Goal: Information Seeking & Learning: Learn about a topic

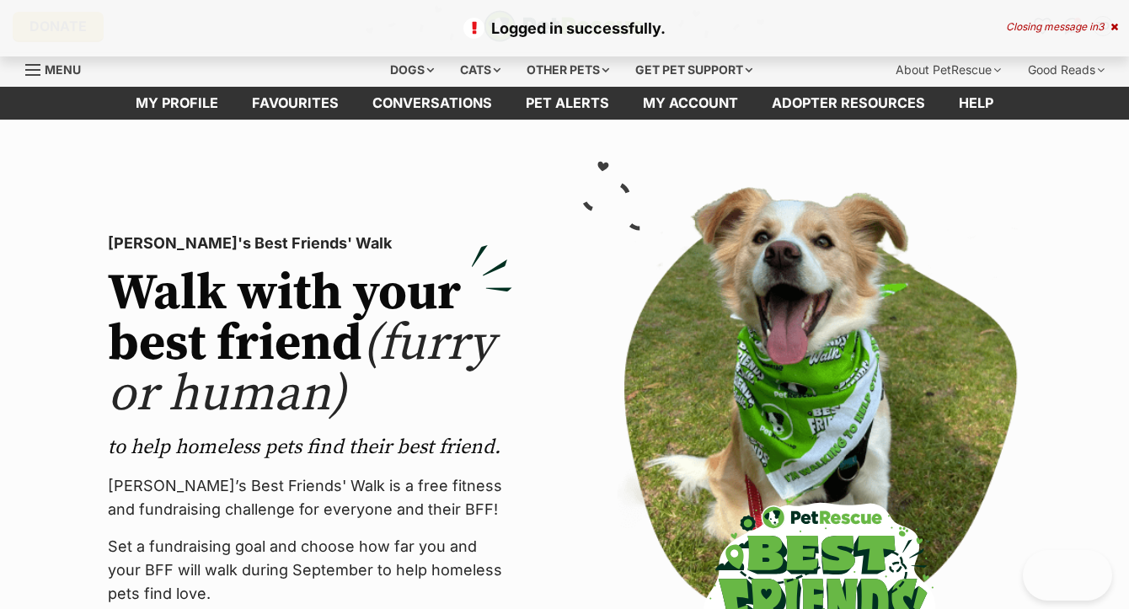
click at [1111, 29] on icon at bounding box center [1114, 27] width 8 height 10
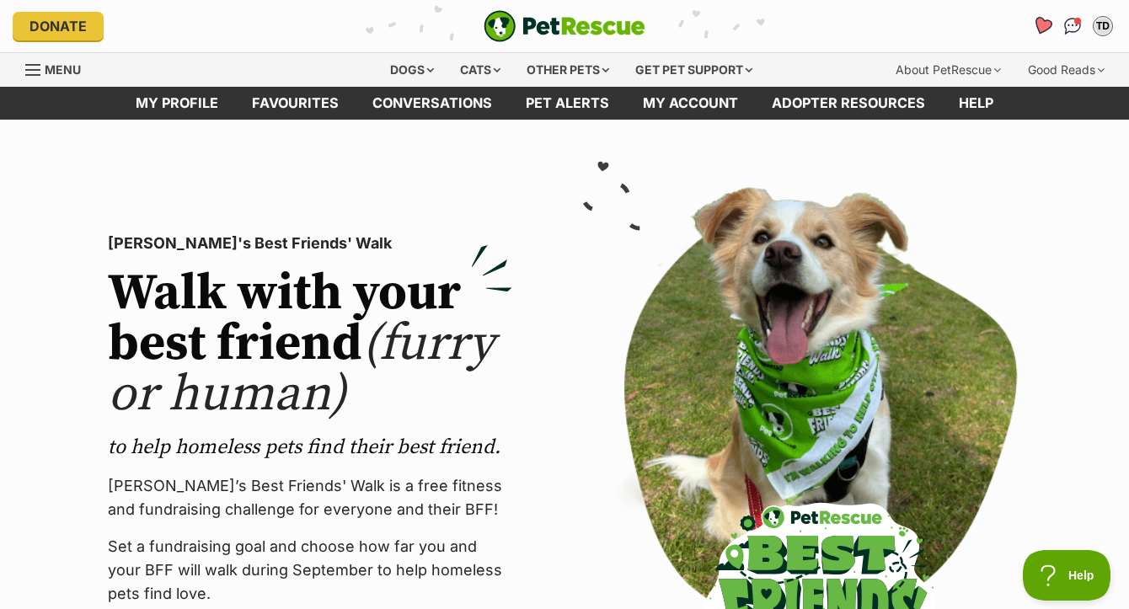
click at [1050, 25] on icon "Favourites" at bounding box center [1042, 25] width 20 height 19
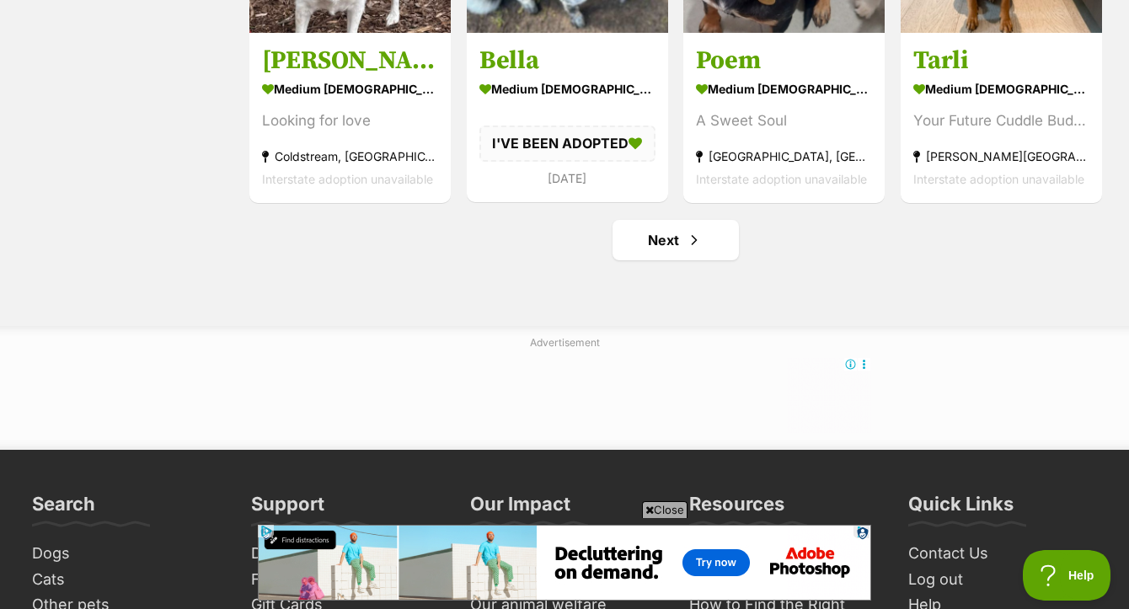
scroll to position [2091, 0]
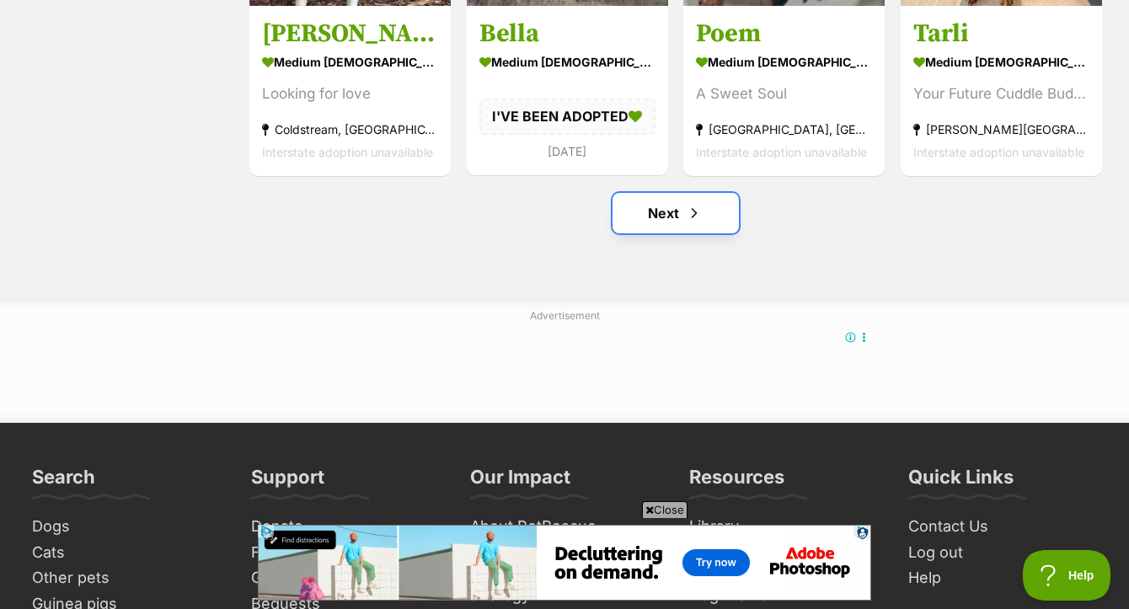
click at [674, 222] on link "Next" at bounding box center [675, 213] width 126 height 40
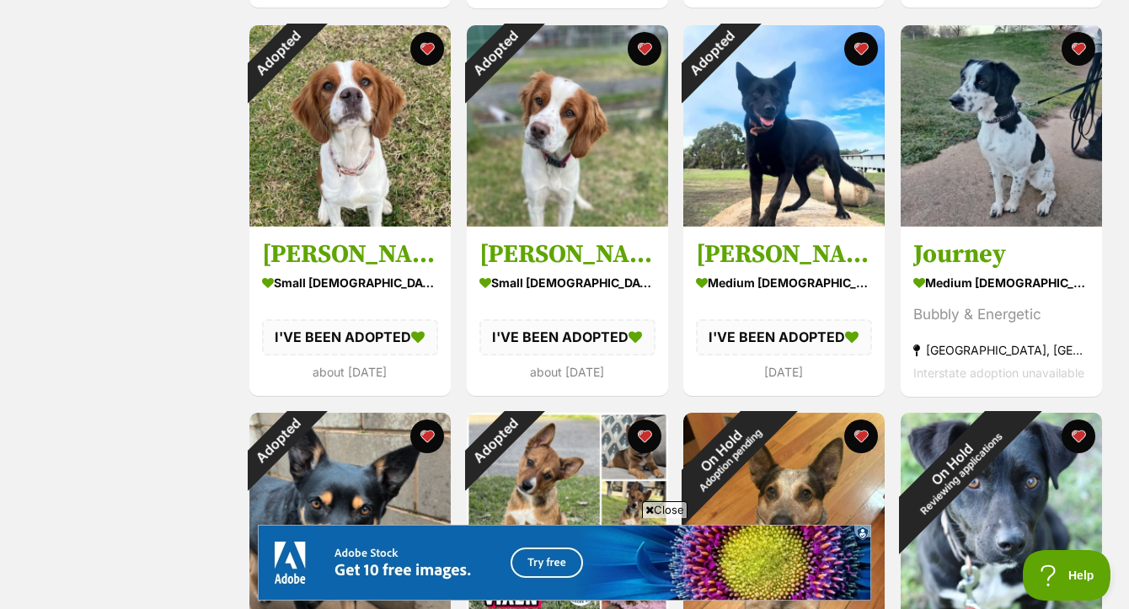
scroll to position [1406, 0]
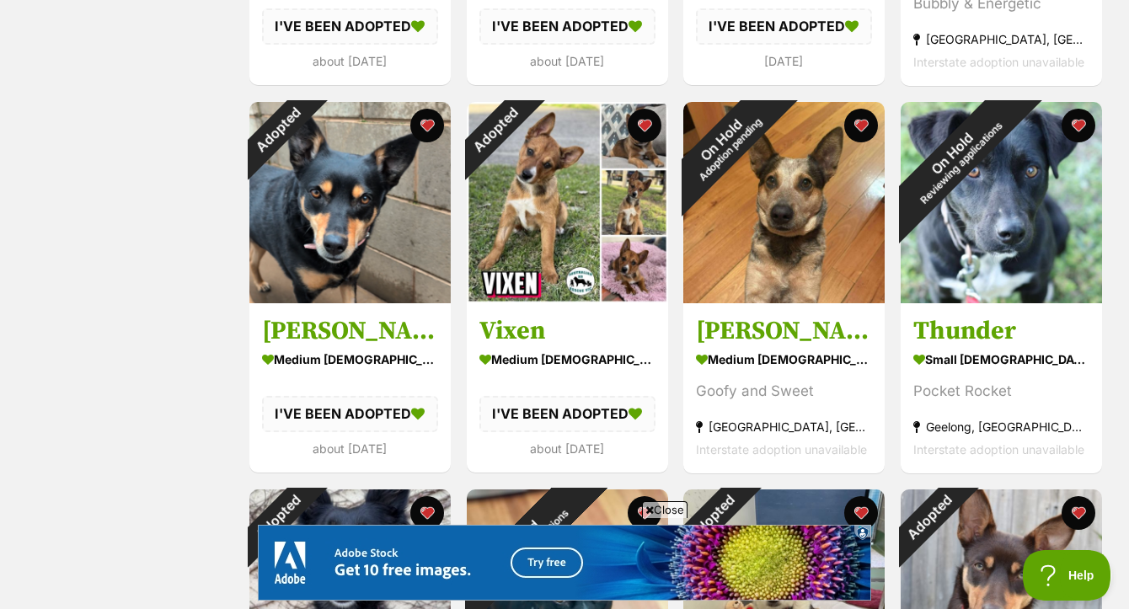
click at [657, 508] on span "Close" at bounding box center [664, 509] width 45 height 17
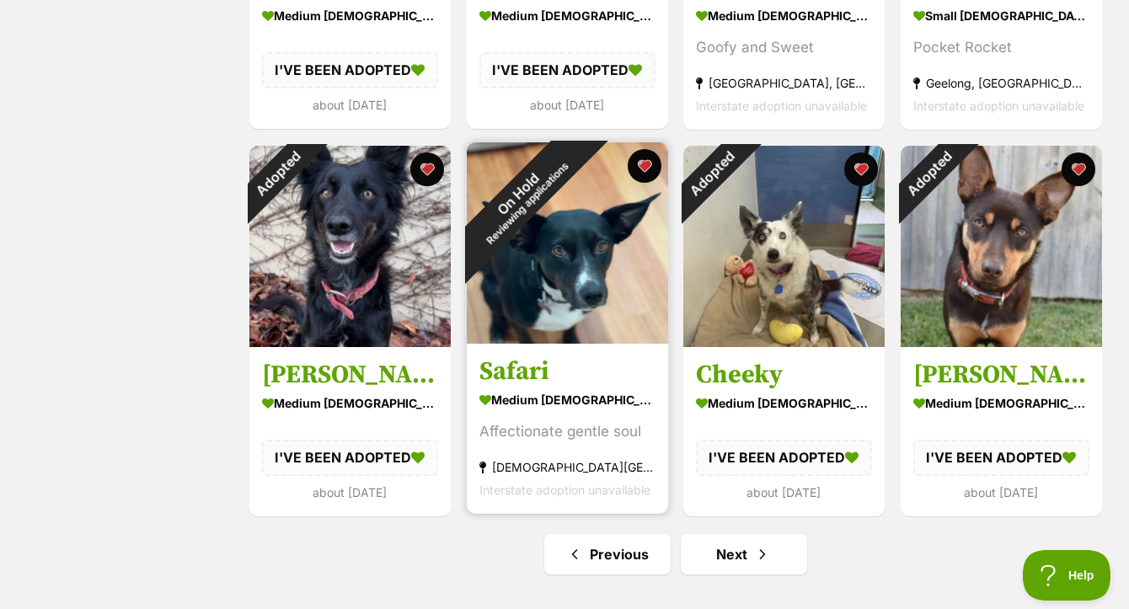
scroll to position [1850, 0]
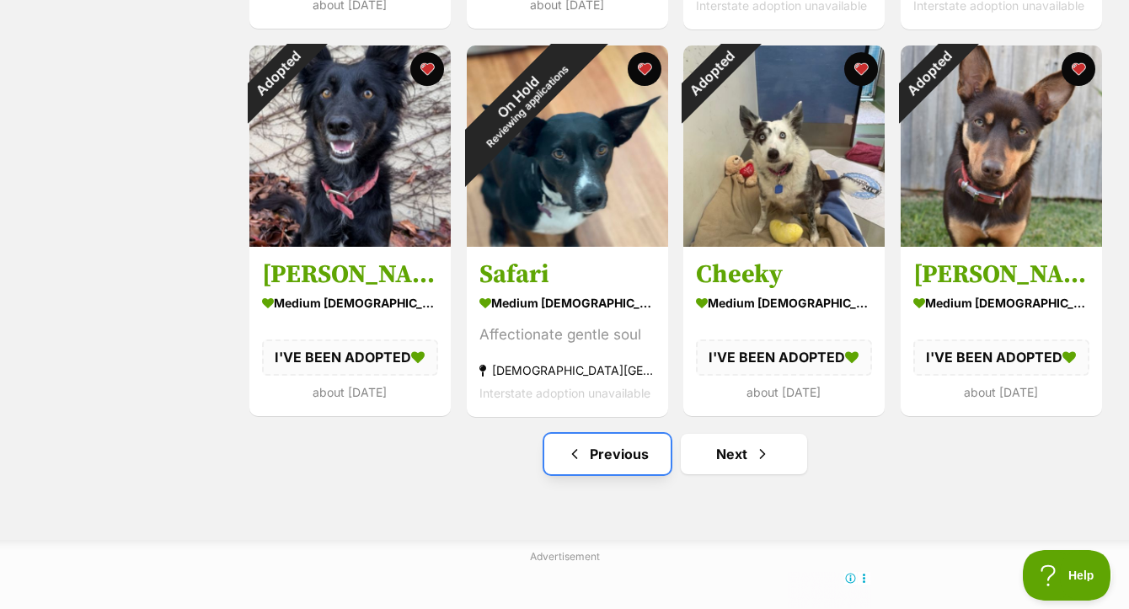
click at [610, 473] on link "Previous" at bounding box center [607, 454] width 126 height 40
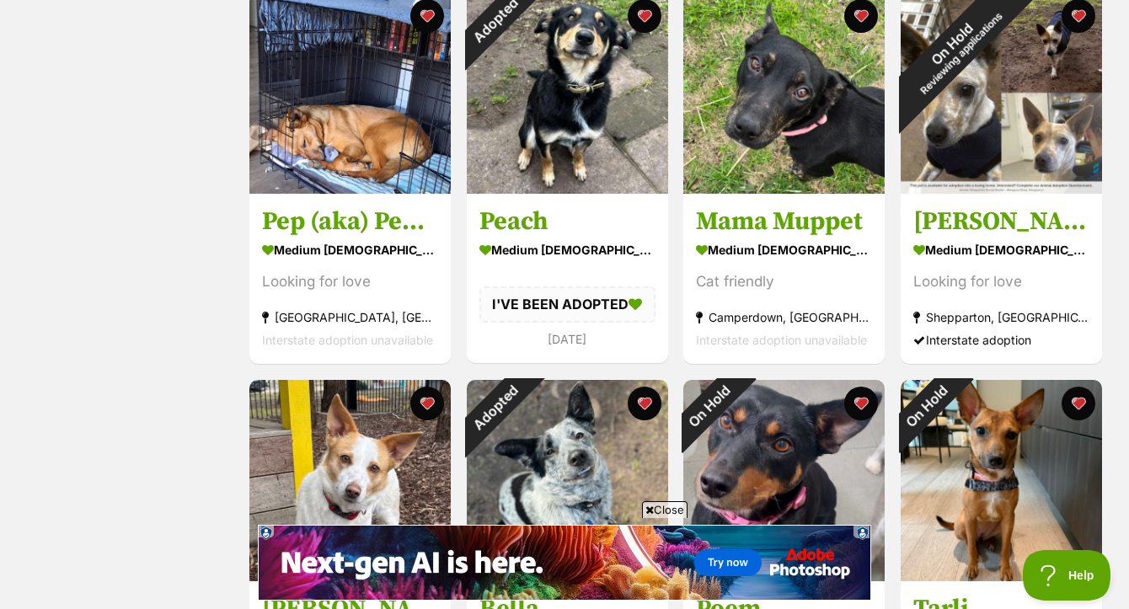
scroll to position [1370, 0]
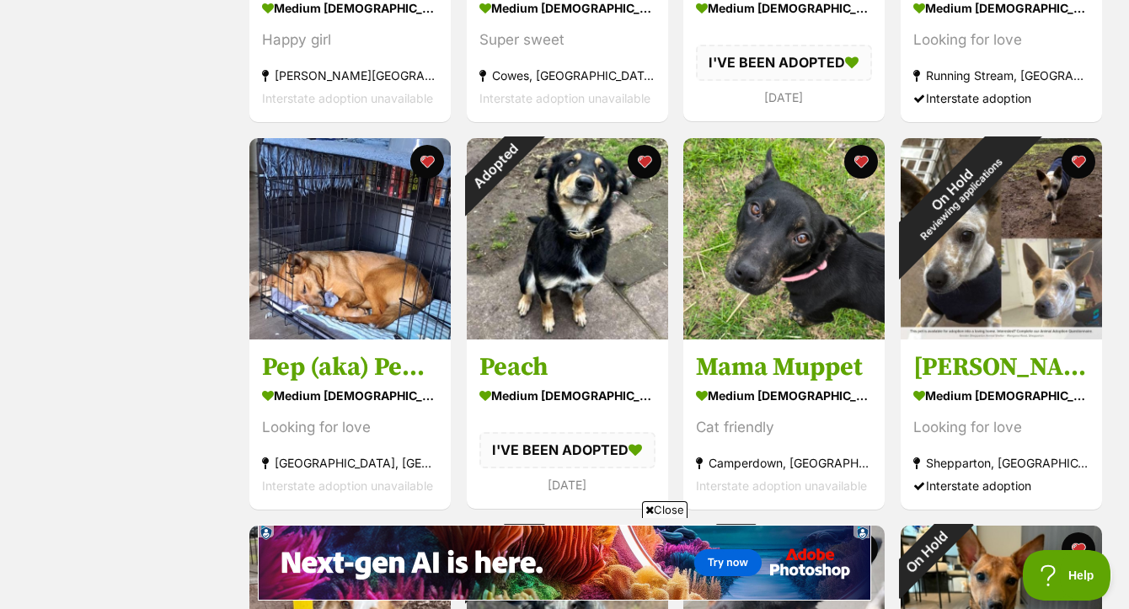
click at [677, 512] on span "Close" at bounding box center [664, 509] width 45 height 17
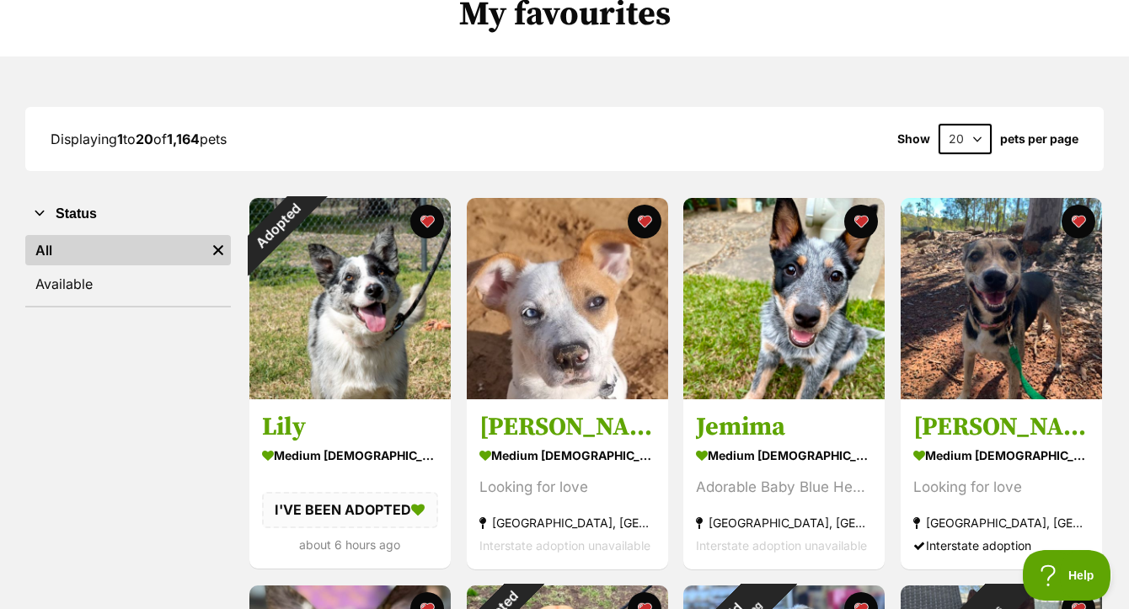
scroll to position [0, 0]
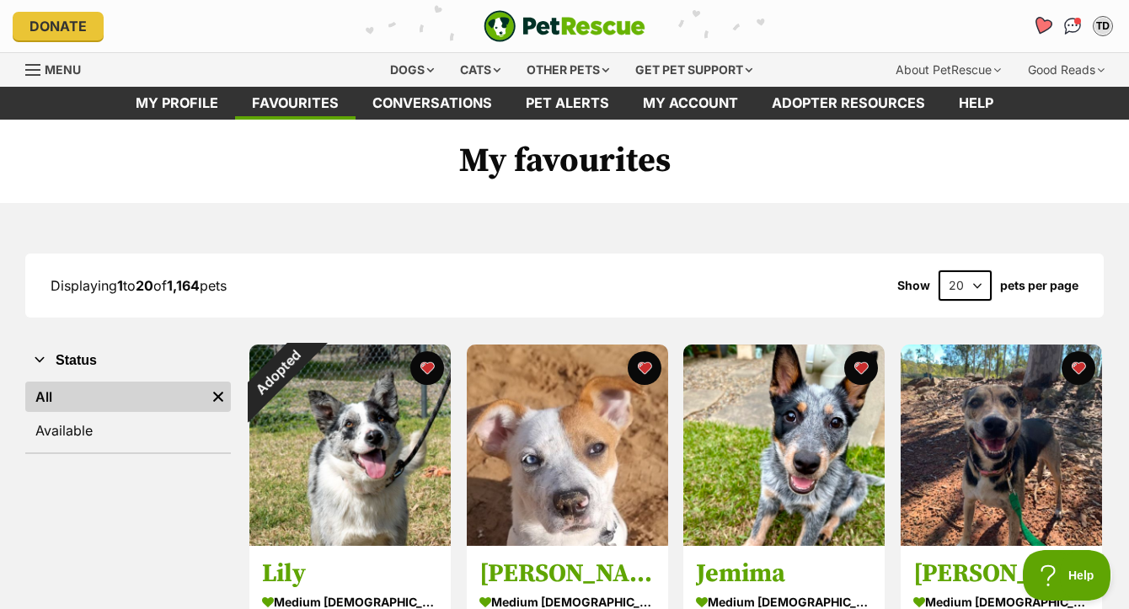
click at [1046, 25] on icon "Favourites" at bounding box center [1042, 25] width 20 height 19
click at [405, 78] on div "Dogs" at bounding box center [411, 70] width 67 height 34
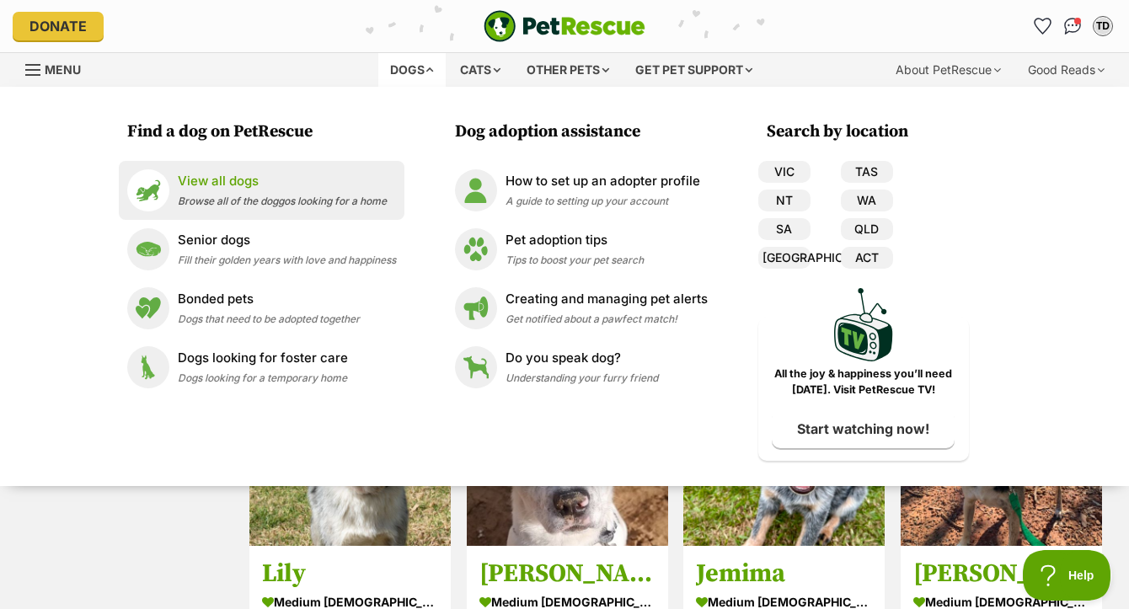
click at [247, 206] on span "Browse all of the doggos looking for a home" at bounding box center [282, 201] width 209 height 13
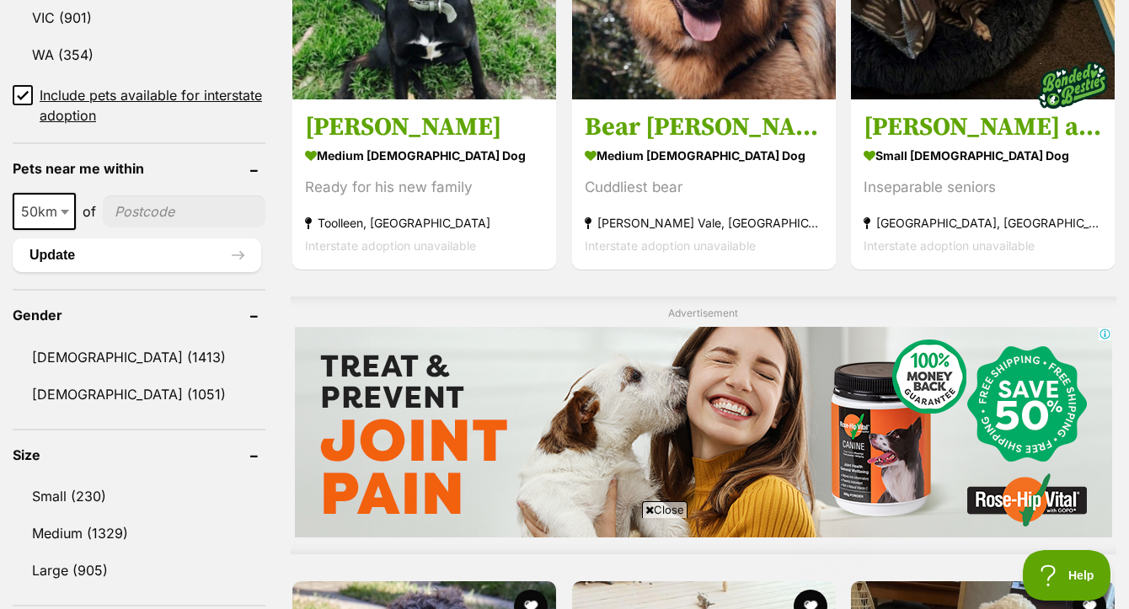
scroll to position [1168, 0]
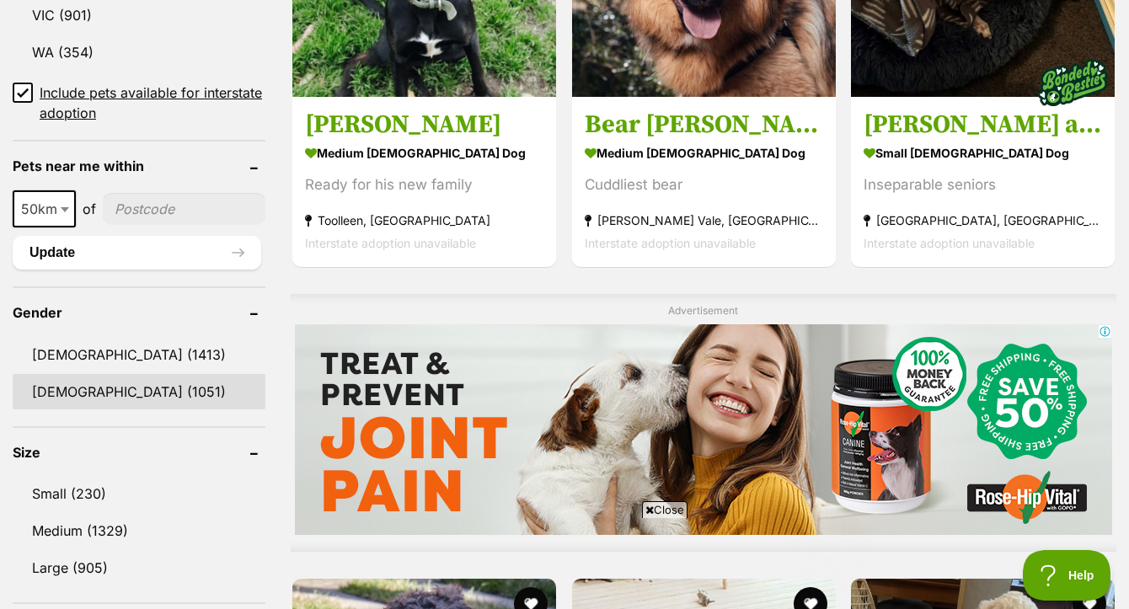
click at [103, 401] on link "Female (1051)" at bounding box center [139, 391] width 253 height 35
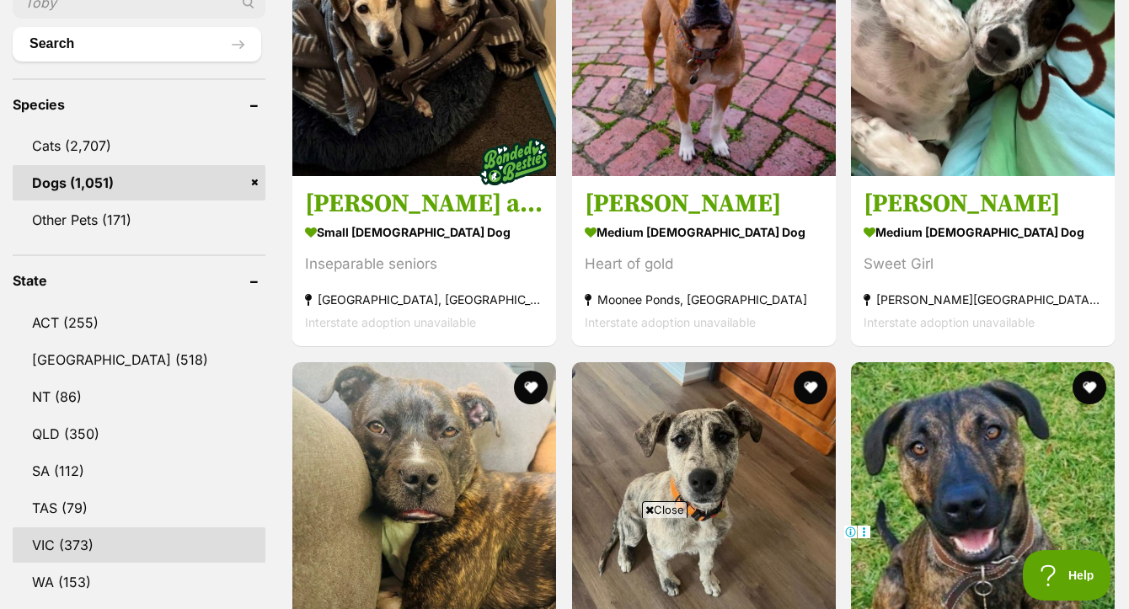
click at [68, 527] on link "VIC (373)" at bounding box center [139, 544] width 253 height 35
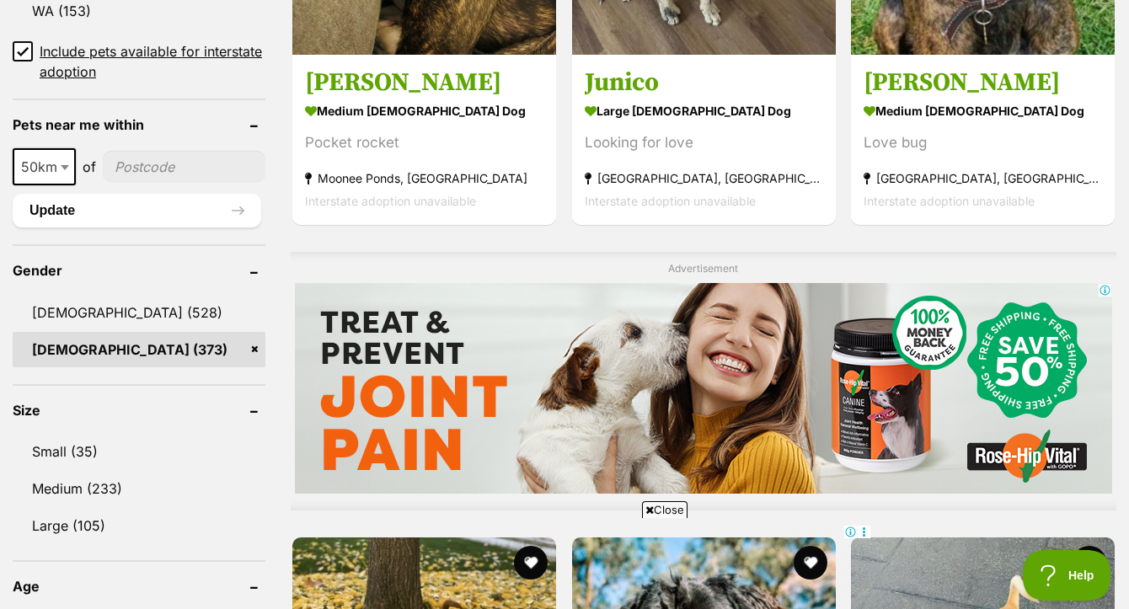
click at [671, 510] on span "Close" at bounding box center [664, 509] width 45 height 17
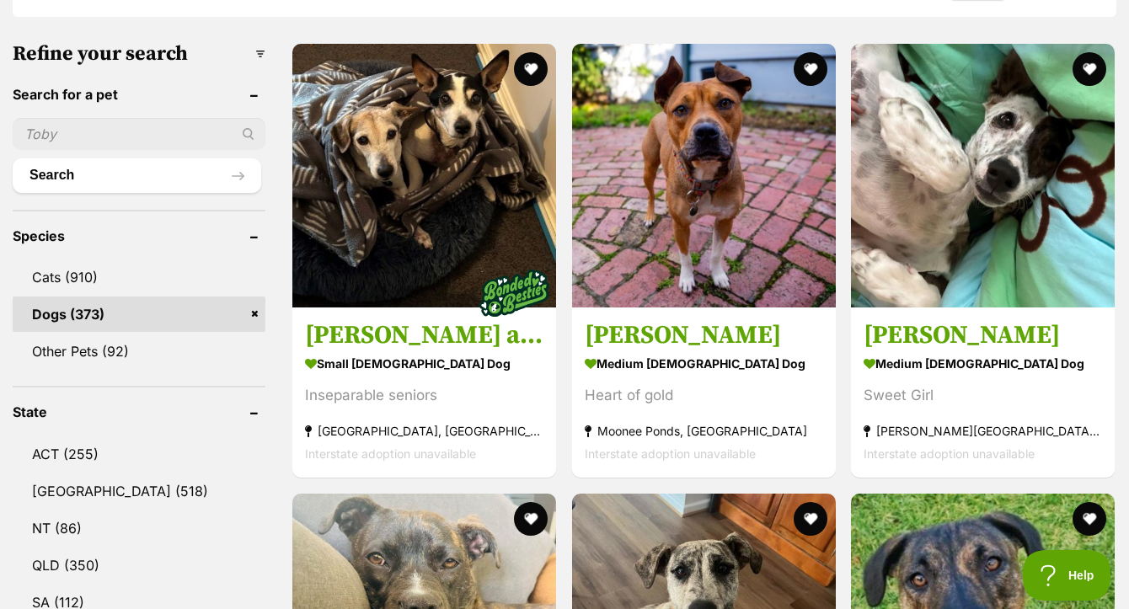
scroll to position [540, 0]
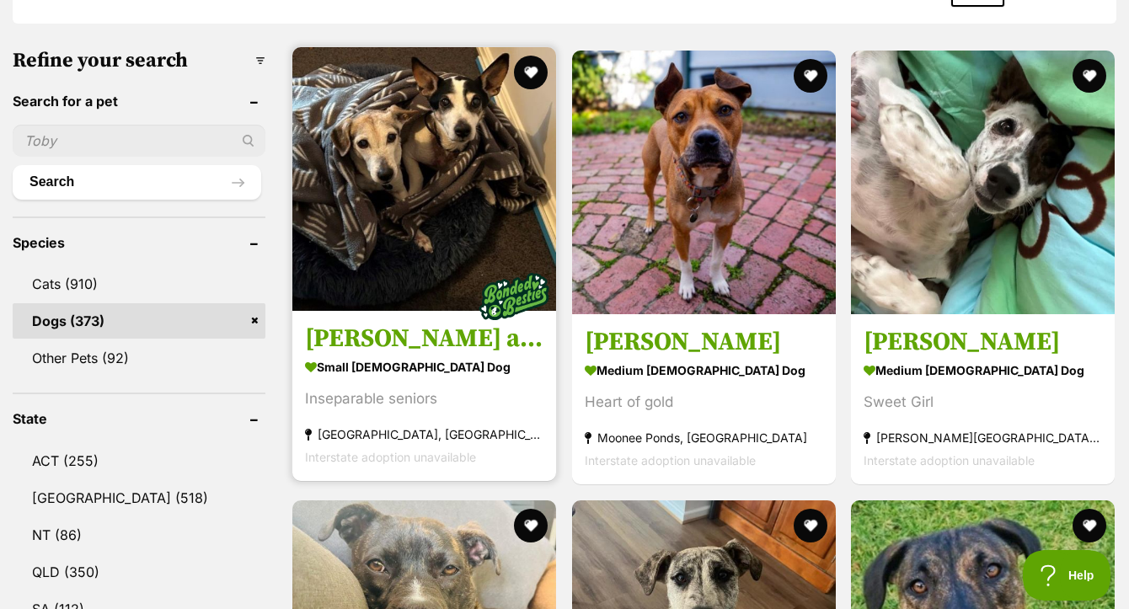
click at [456, 184] on img at bounding box center [424, 179] width 264 height 264
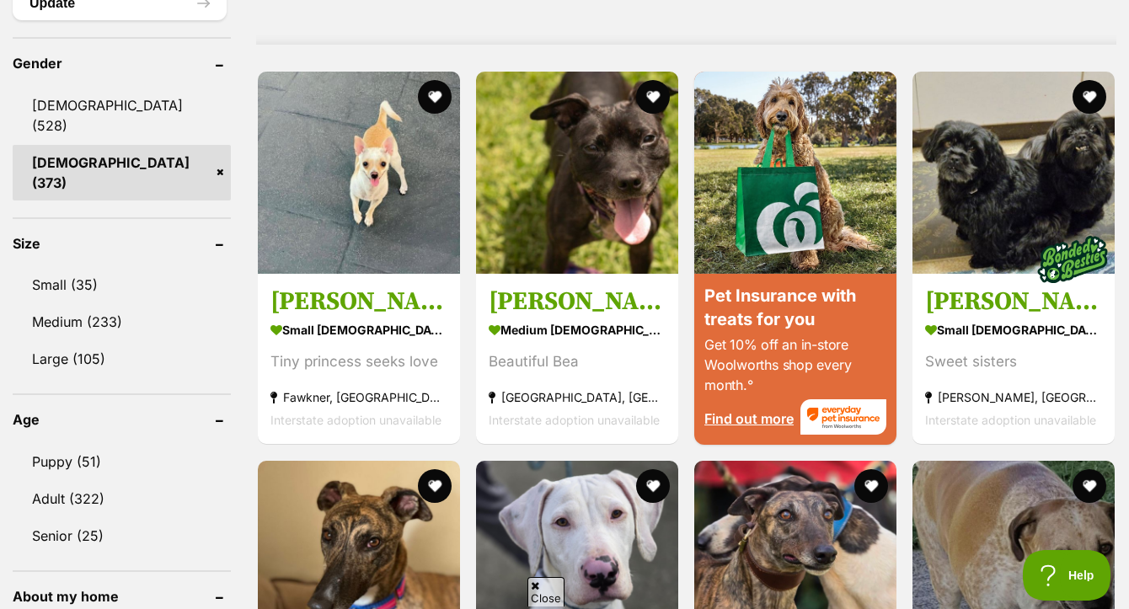
scroll to position [1491, 0]
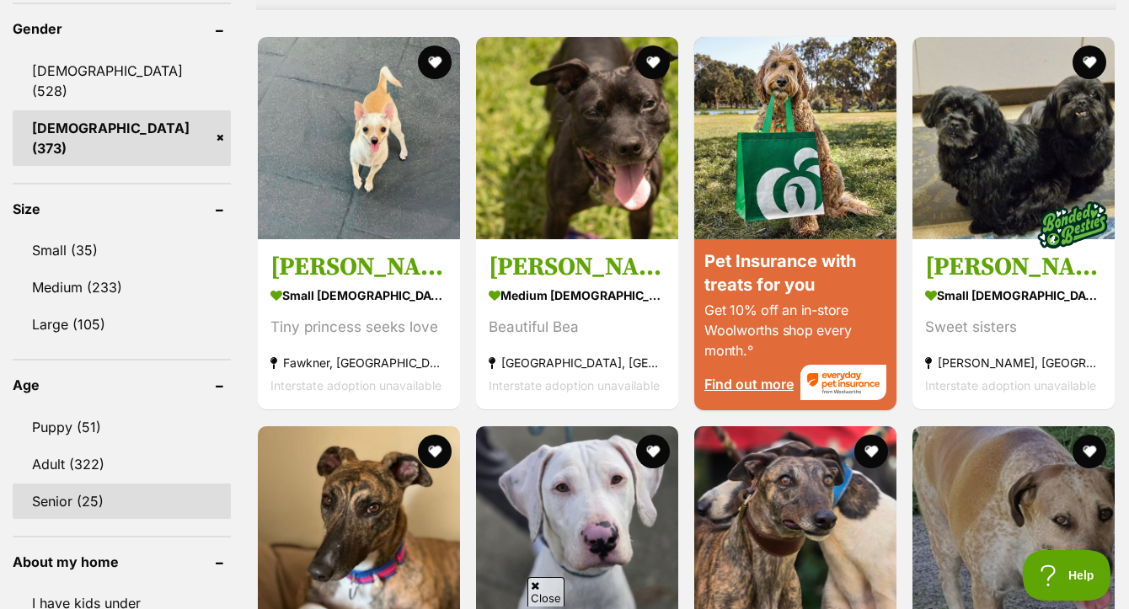
click at [103, 484] on link "Senior (25)" at bounding box center [122, 501] width 218 height 35
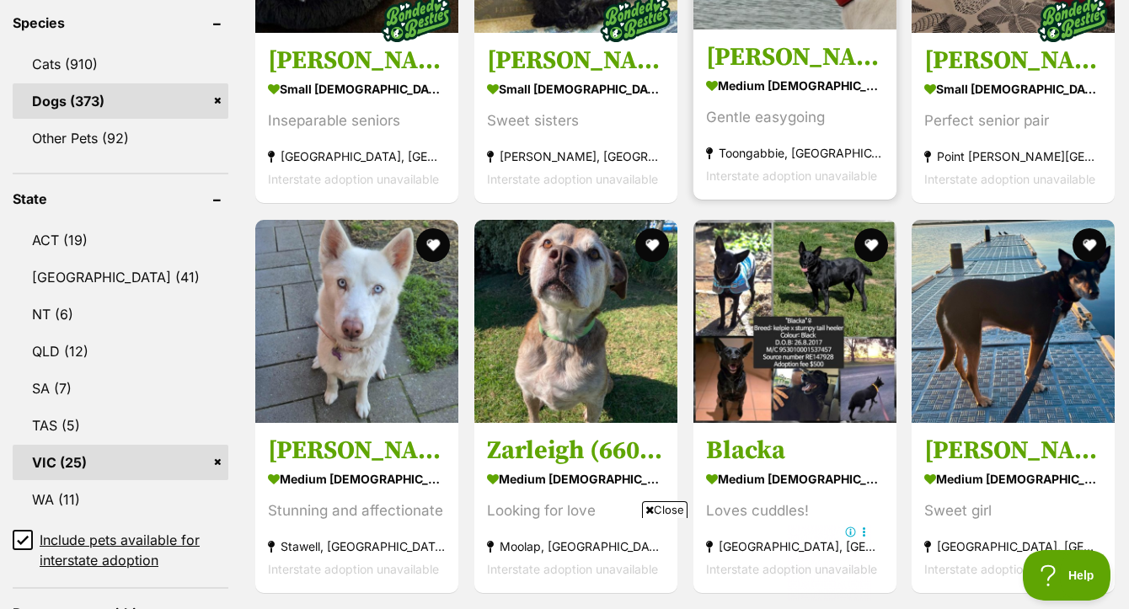
scroll to position [762, 0]
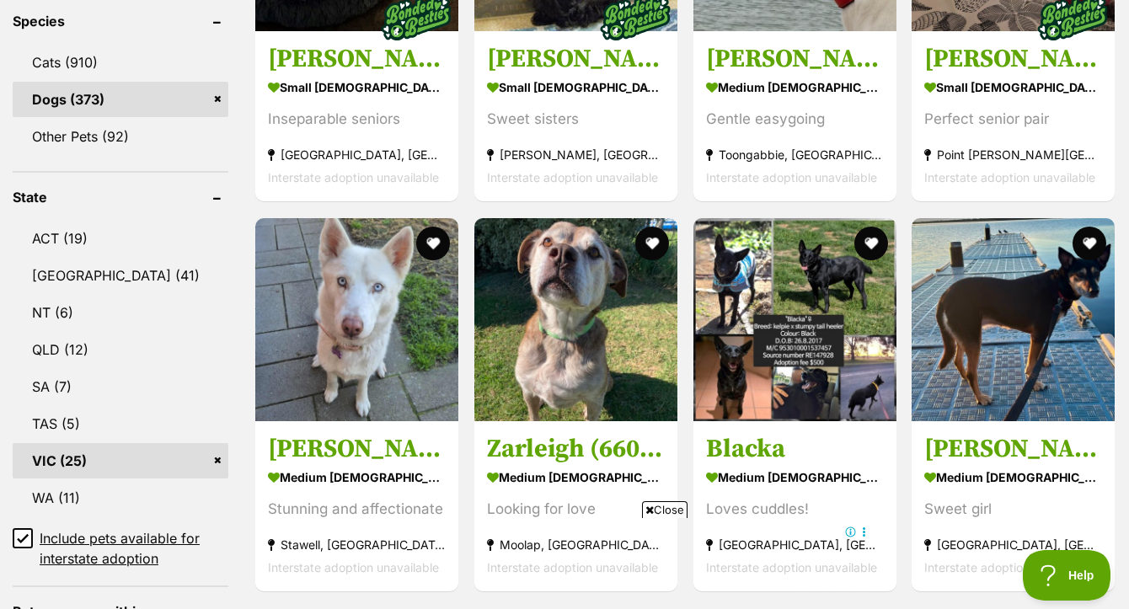
click at [680, 508] on span "Close" at bounding box center [664, 509] width 45 height 17
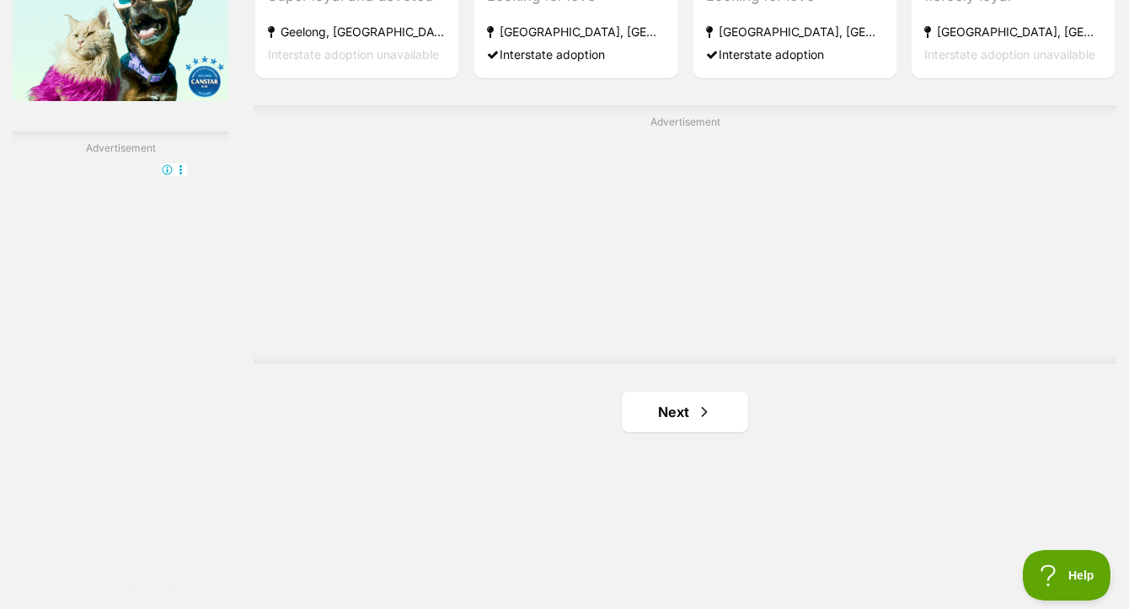
scroll to position [2904, 0]
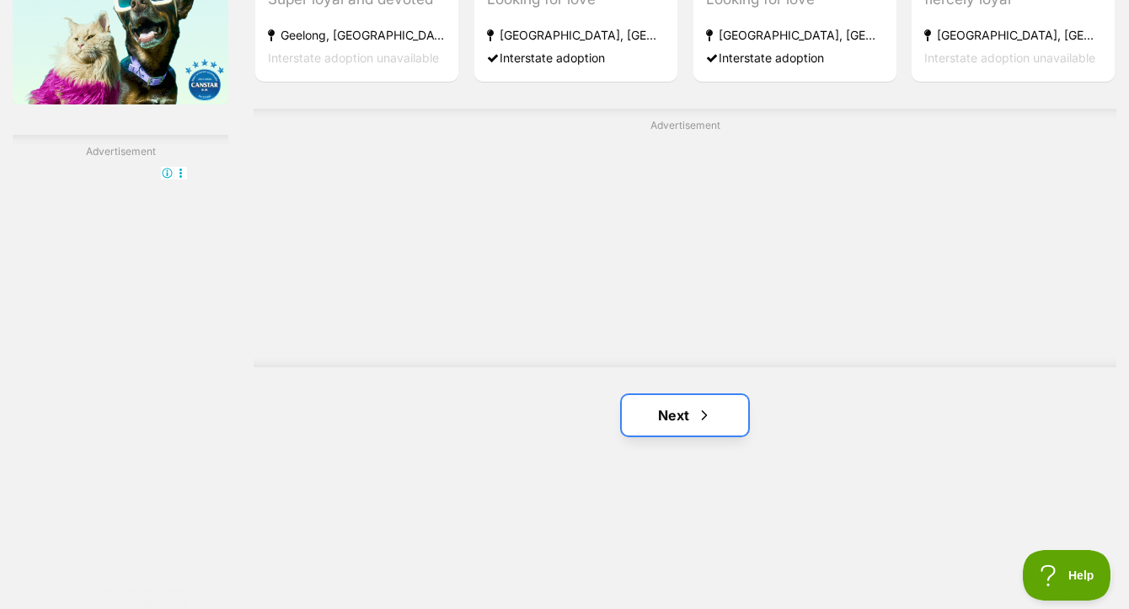
click at [674, 395] on link "Next" at bounding box center [685, 415] width 126 height 40
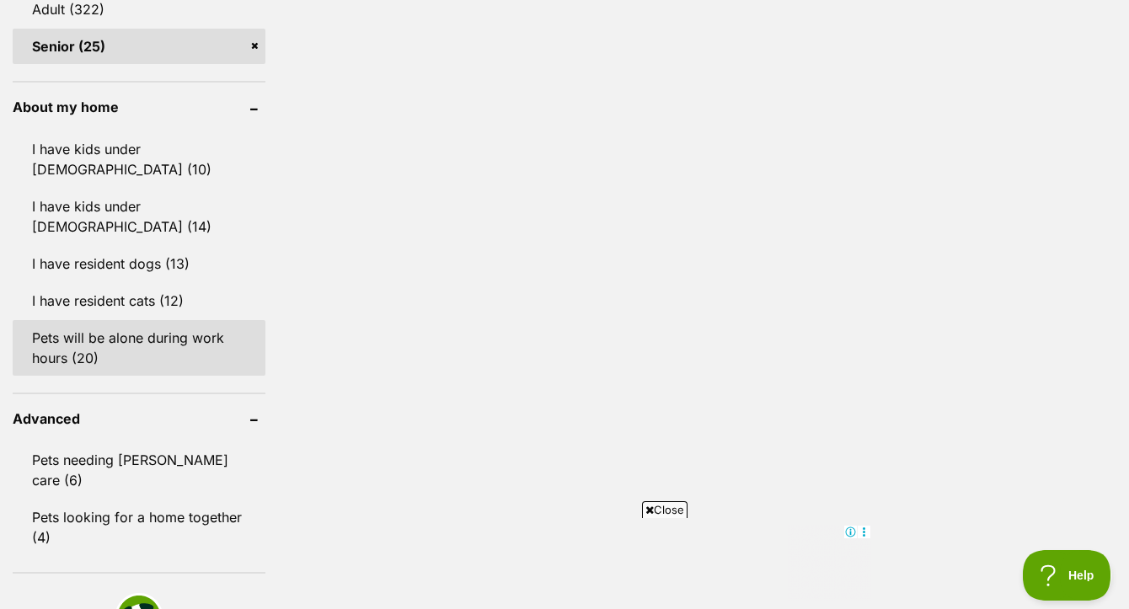
scroll to position [1479, 0]
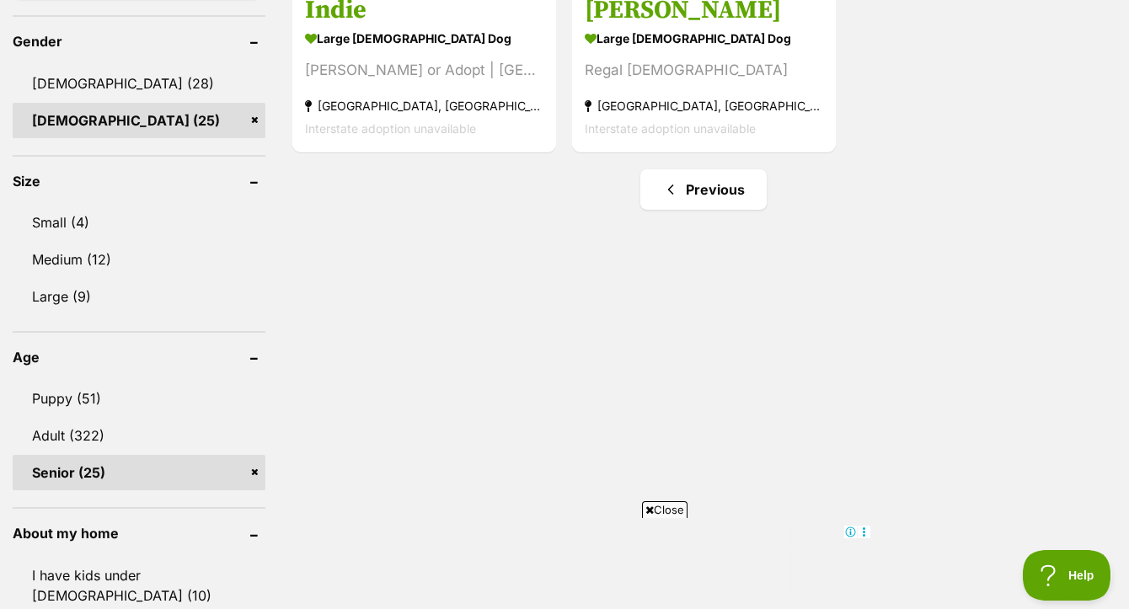
click at [259, 455] on link "Senior (25)" at bounding box center [139, 472] width 253 height 35
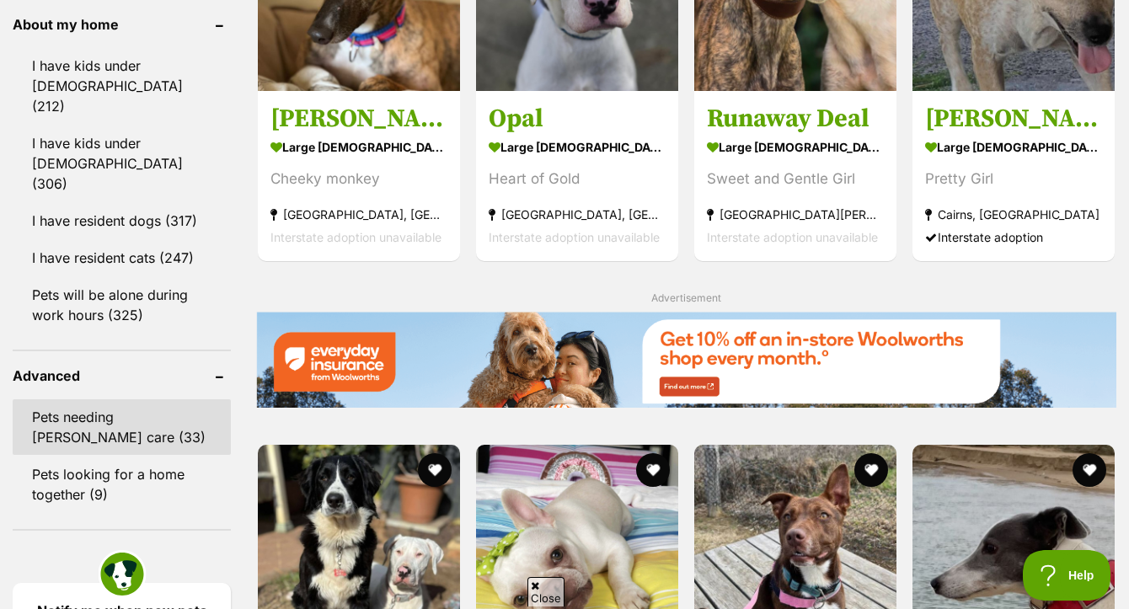
click at [152, 399] on link "Pets needing [PERSON_NAME] care (33)" at bounding box center [122, 427] width 218 height 56
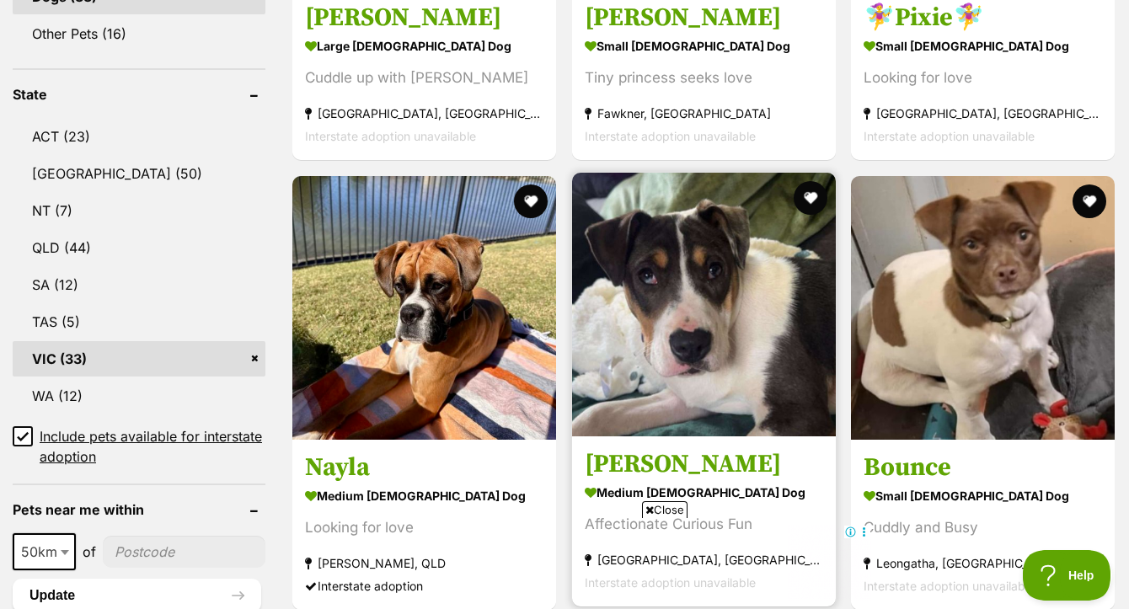
click at [667, 500] on strong "medium [DEMOGRAPHIC_DATA] Dog" at bounding box center [704, 492] width 238 height 24
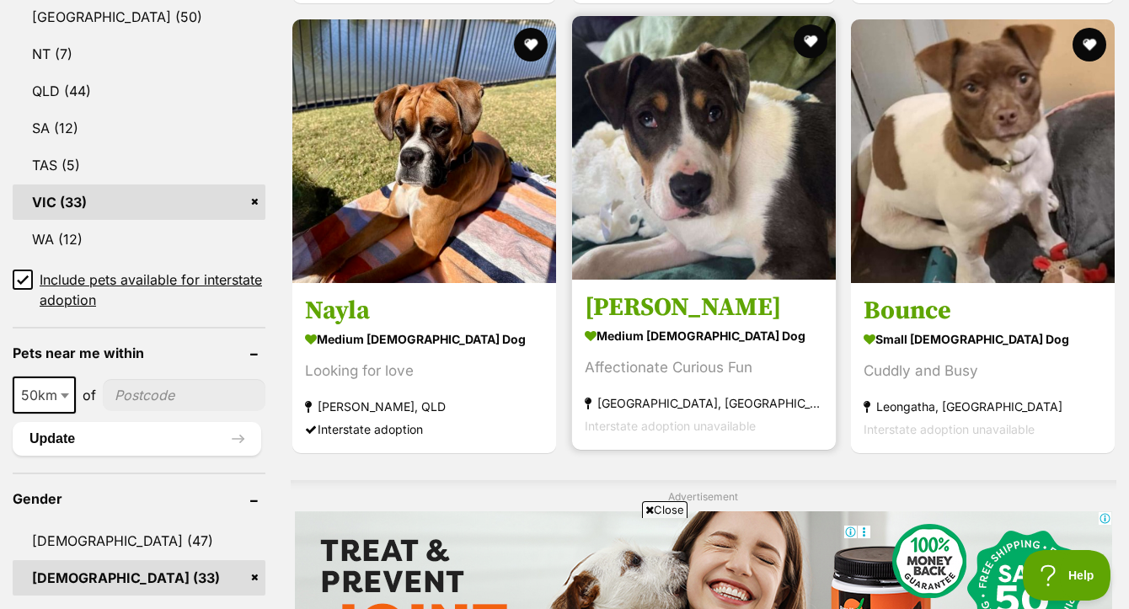
scroll to position [1133, 0]
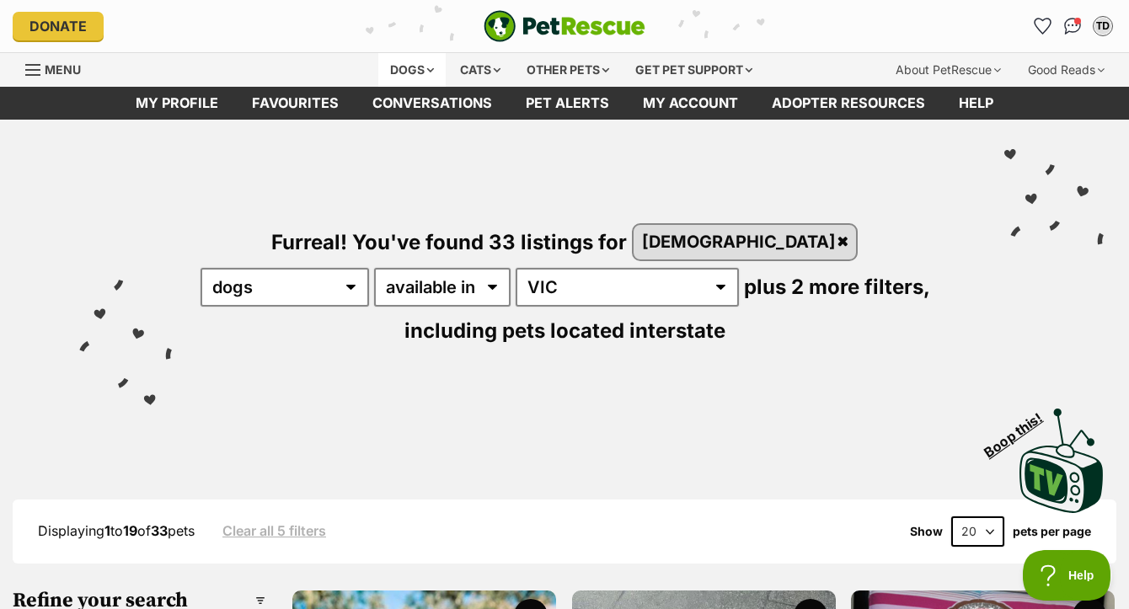
click at [414, 73] on div "Dogs" at bounding box center [411, 70] width 67 height 34
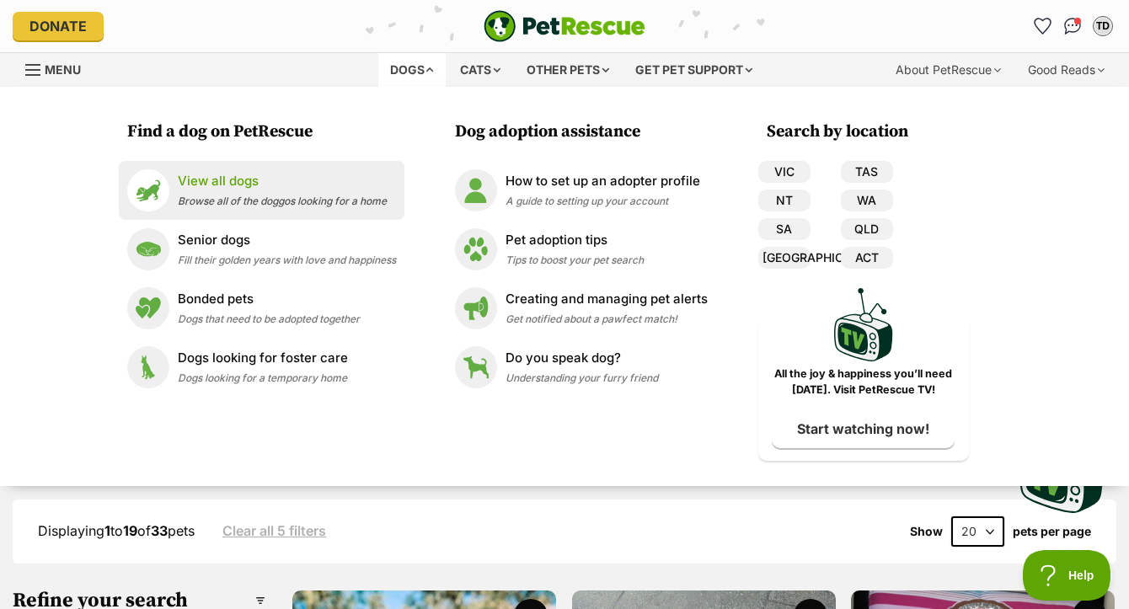
click at [257, 196] on span "Browse all of the doggos looking for a home" at bounding box center [282, 201] width 209 height 13
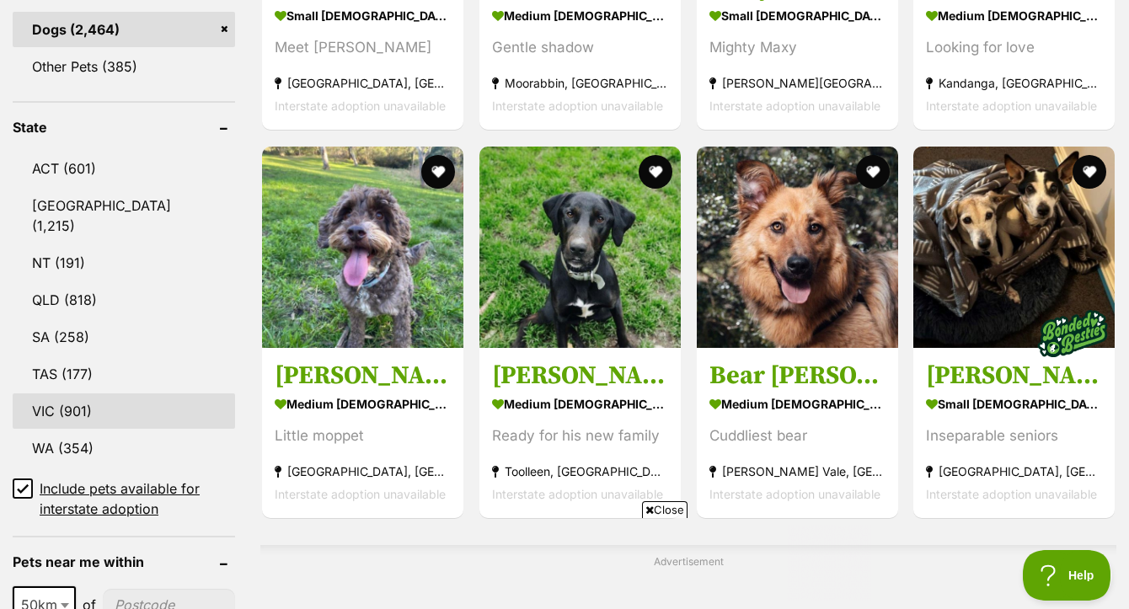
click at [121, 398] on link "VIC (901)" at bounding box center [124, 410] width 222 height 35
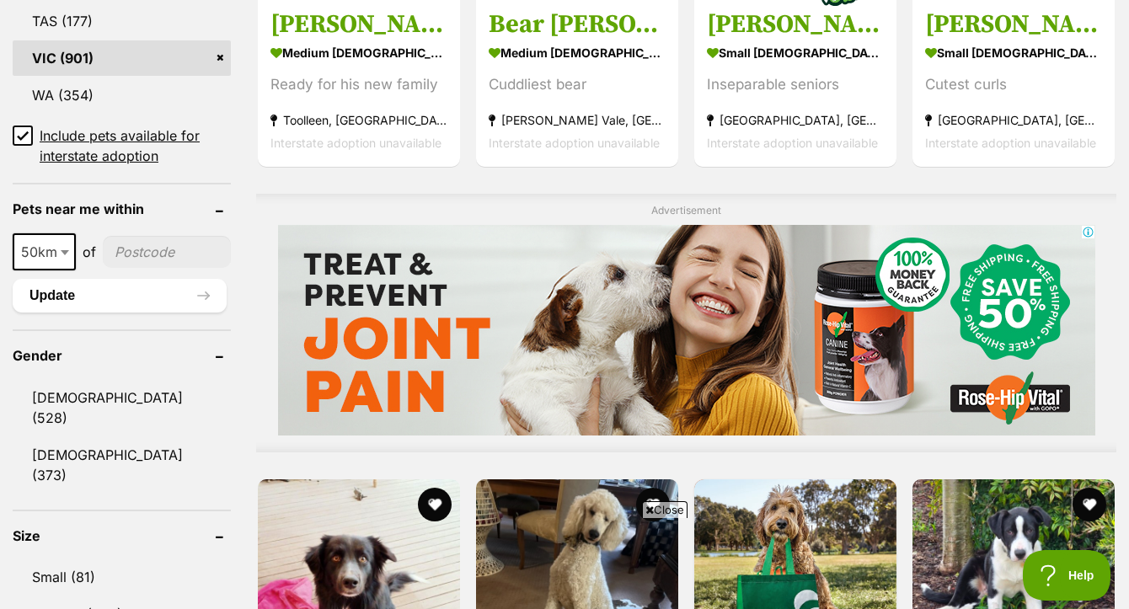
scroll to position [1243, 0]
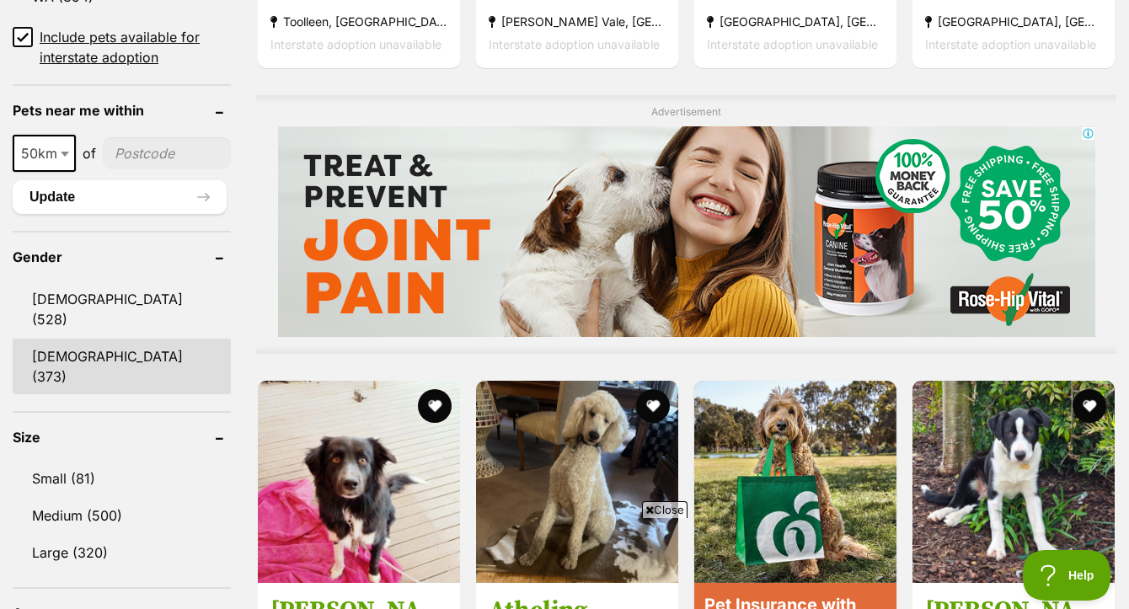
click at [104, 339] on link "[DEMOGRAPHIC_DATA] (373)" at bounding box center [122, 367] width 218 height 56
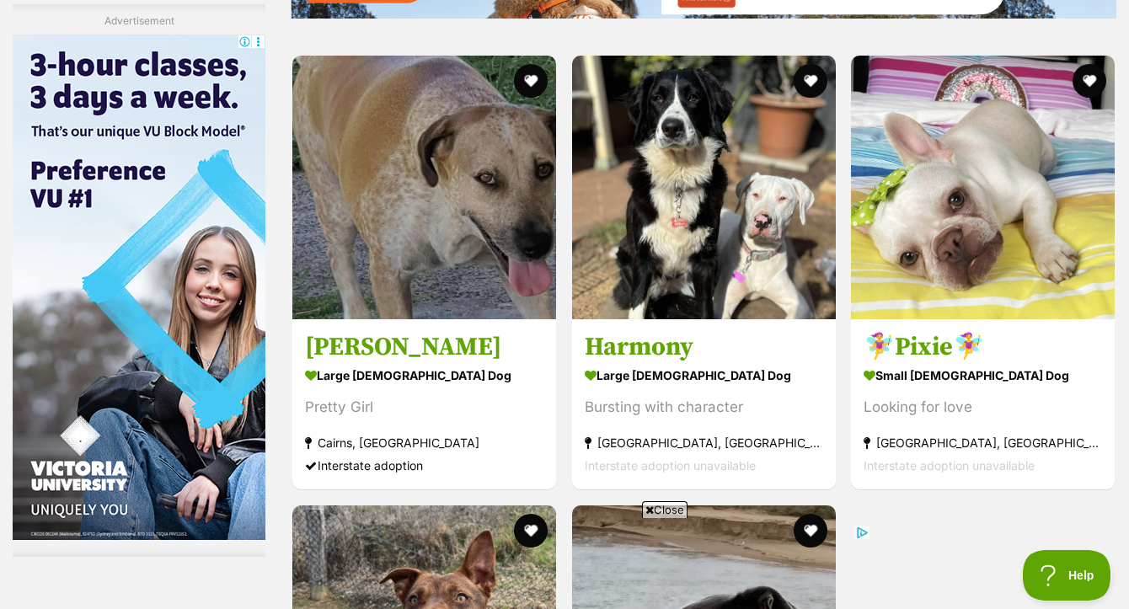
scroll to position [3246, 0]
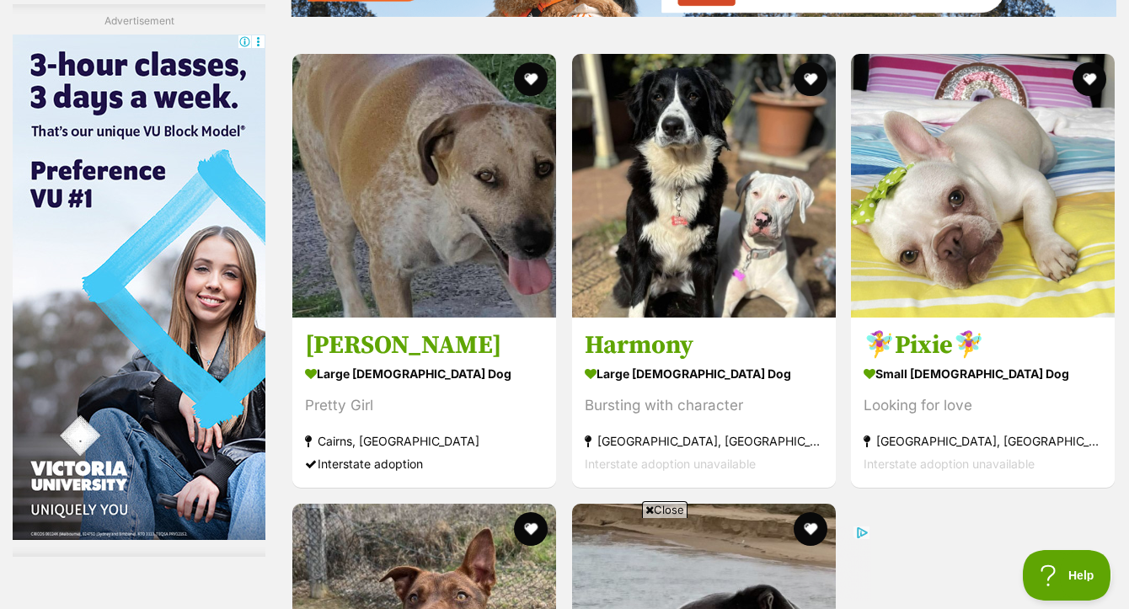
click at [667, 514] on span "Close" at bounding box center [664, 509] width 45 height 17
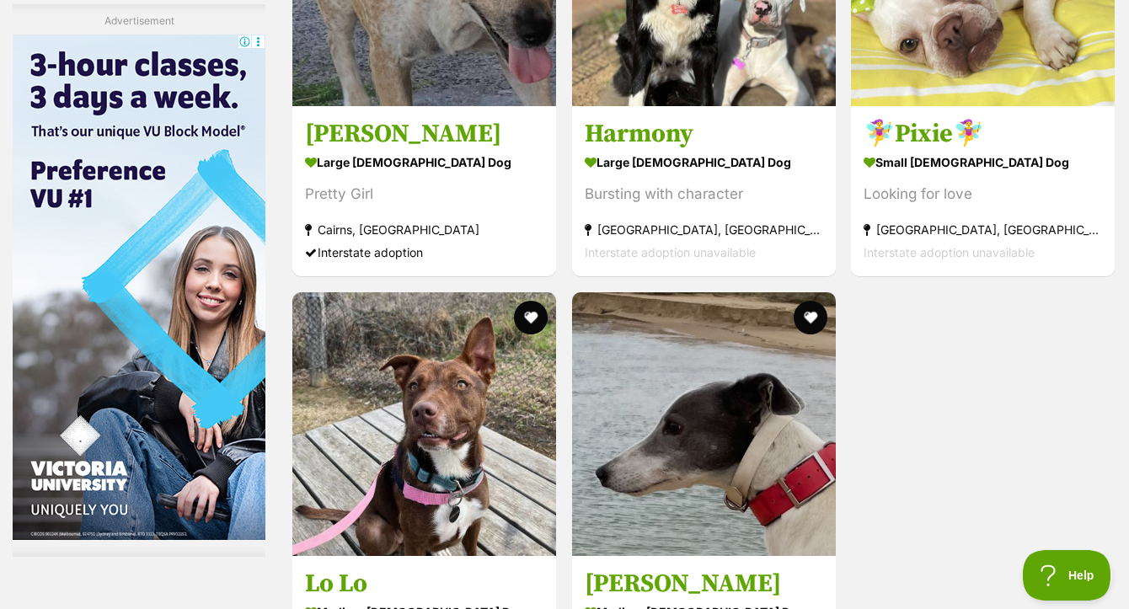
scroll to position [3610, 0]
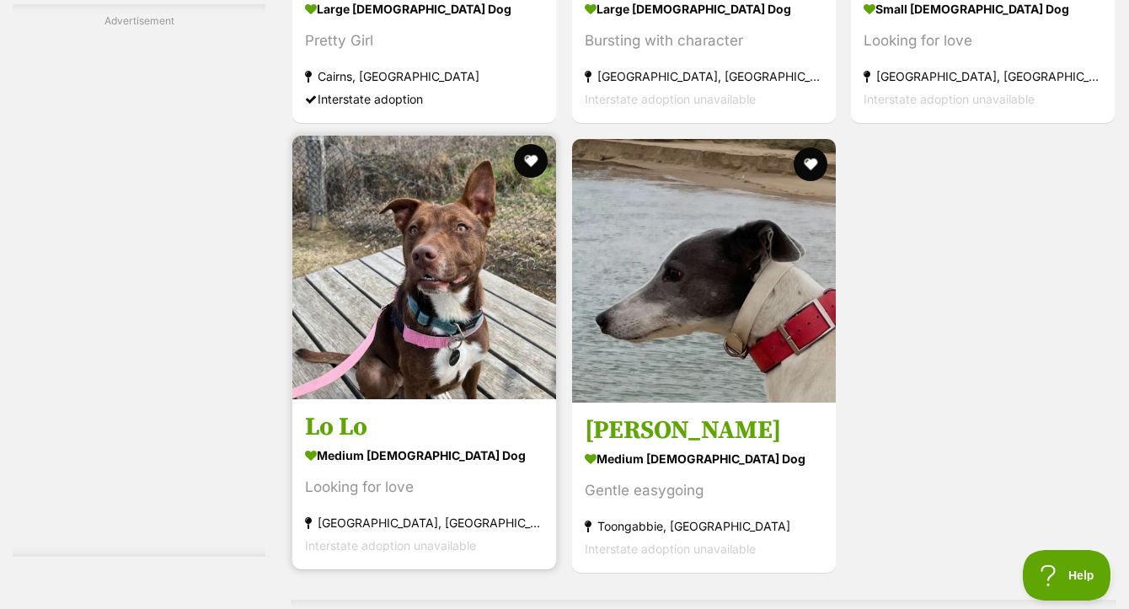
click at [456, 249] on img at bounding box center [424, 268] width 264 height 264
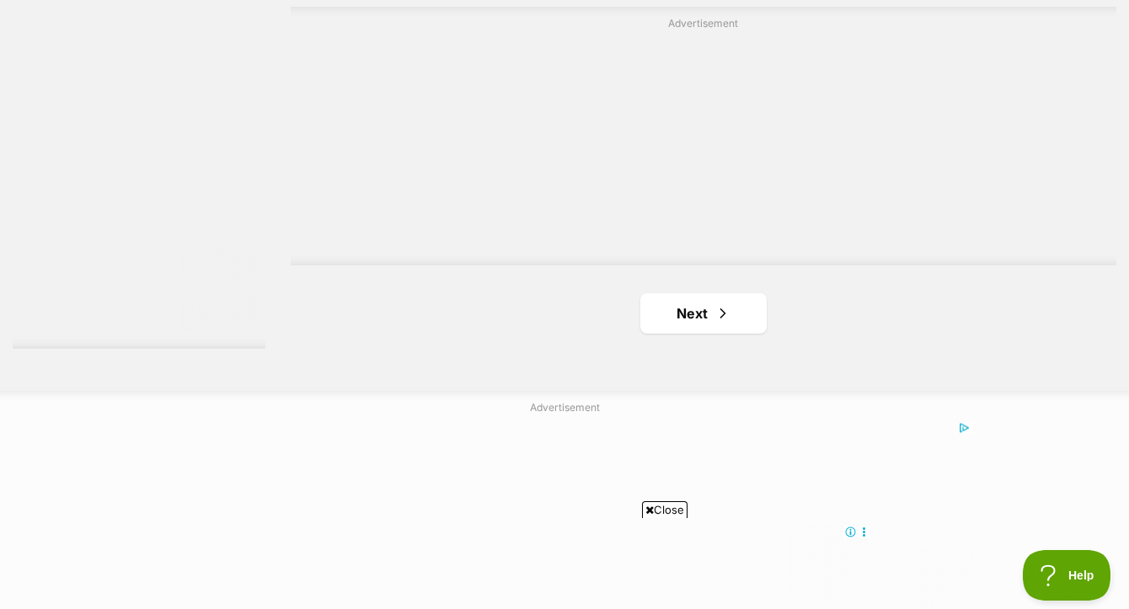
scroll to position [4207, 0]
click at [713, 297] on link "Next" at bounding box center [703, 310] width 126 height 40
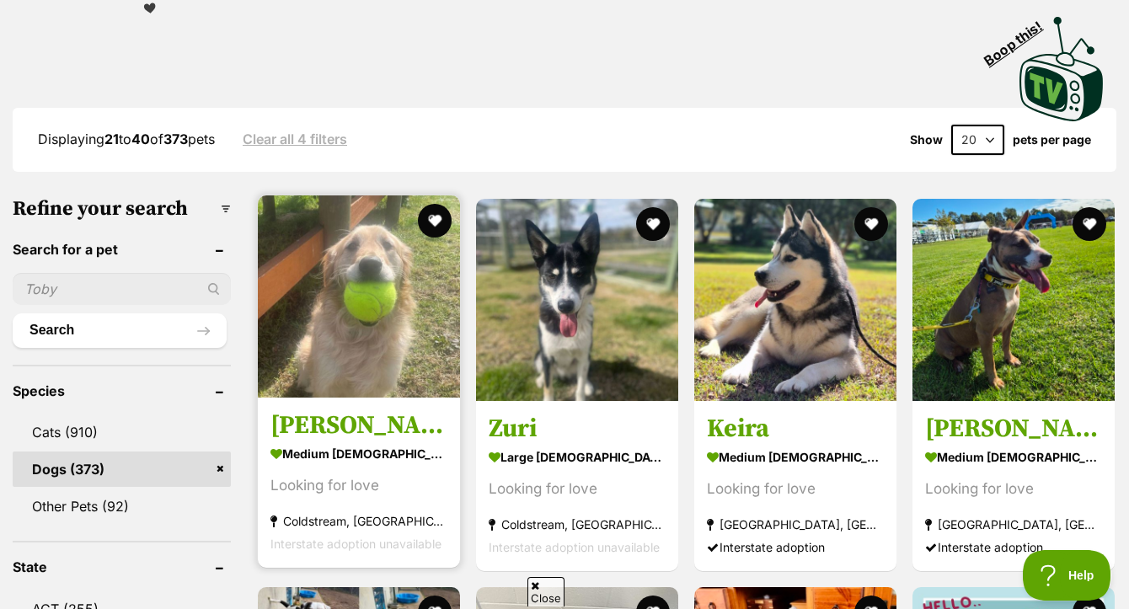
click at [381, 268] on img at bounding box center [359, 296] width 202 height 202
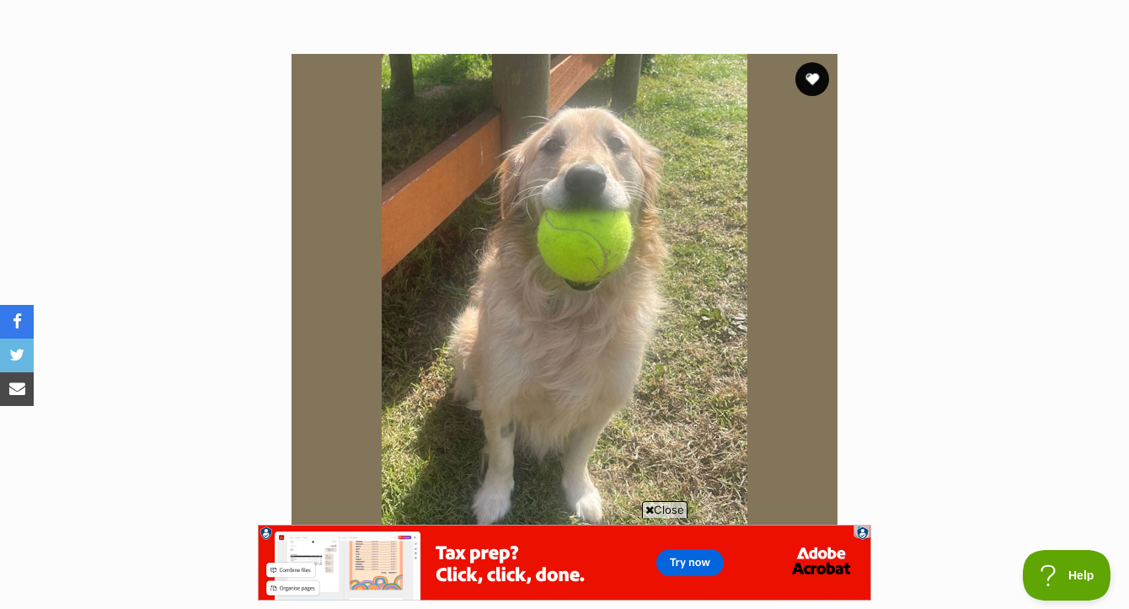
scroll to position [294, 0]
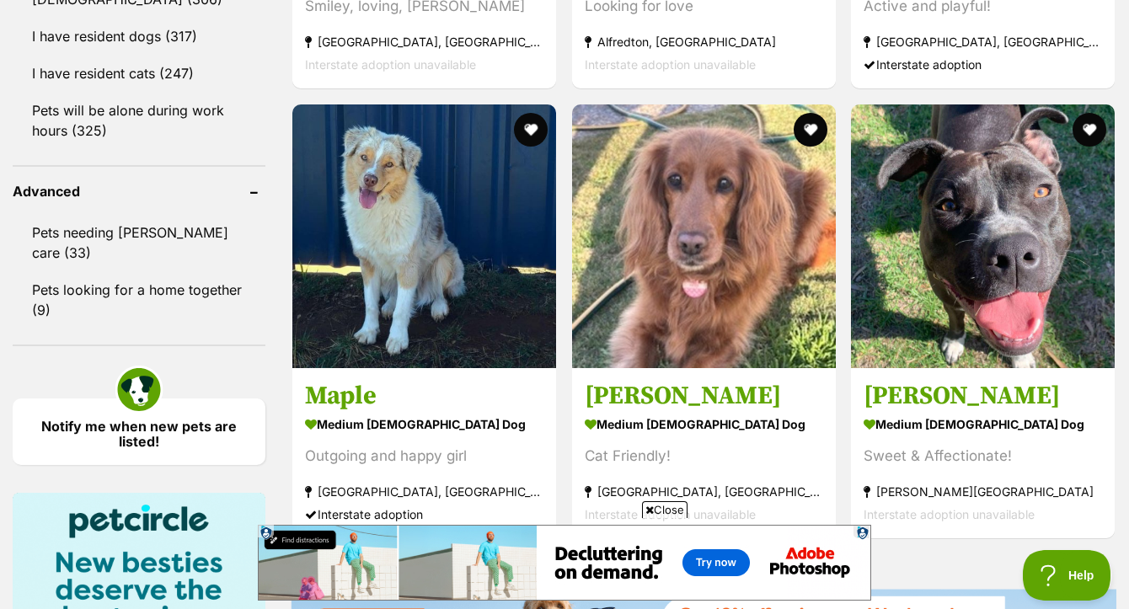
scroll to position [2134, 0]
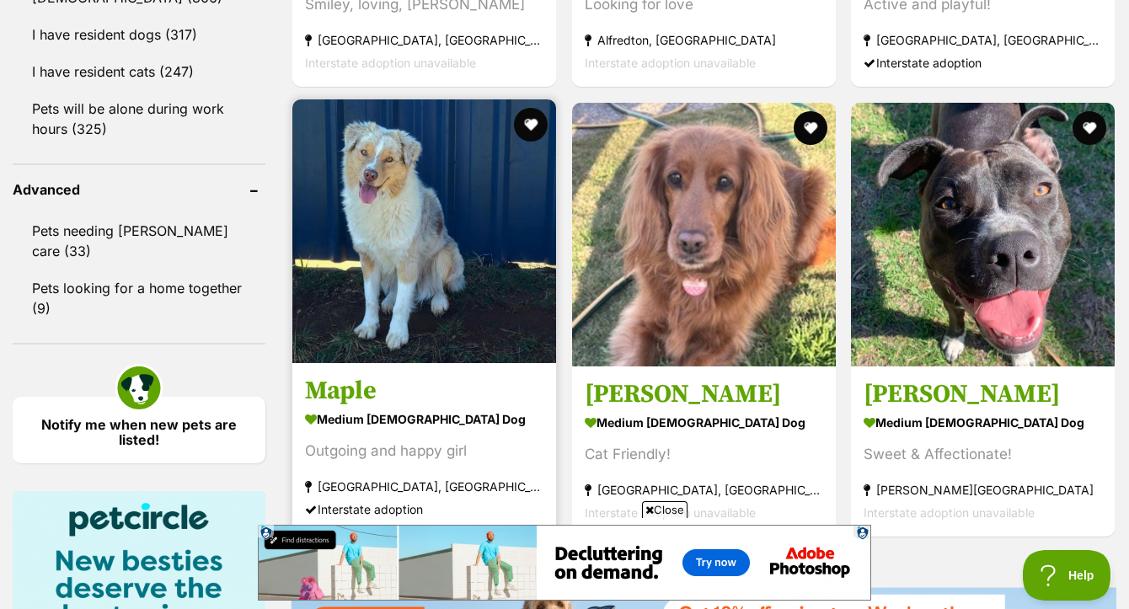
click at [455, 171] on img at bounding box center [424, 231] width 264 height 264
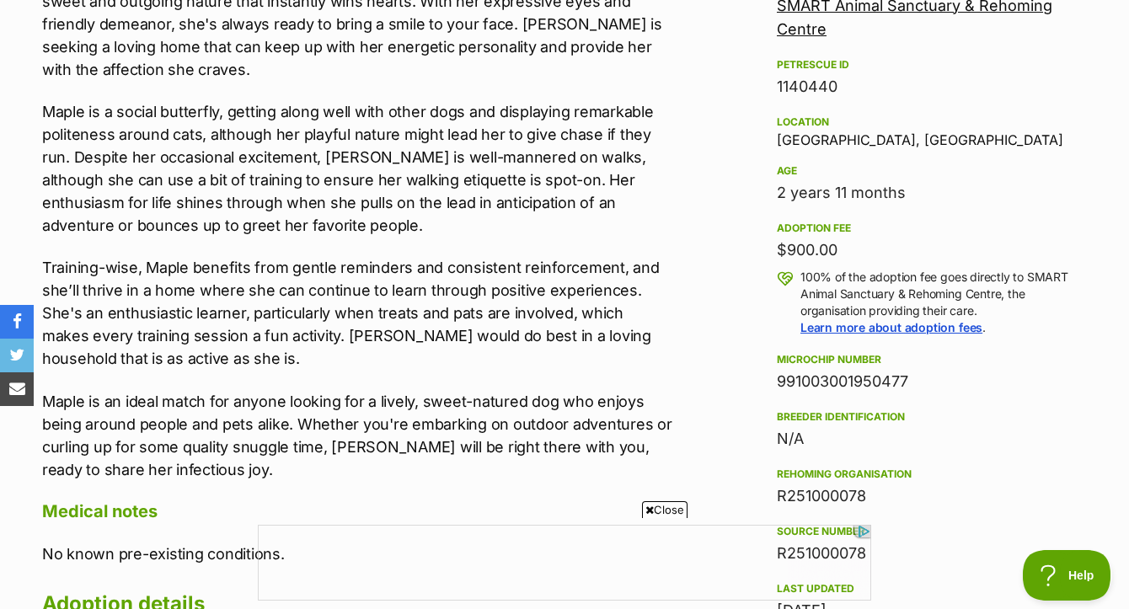
scroll to position [1059, 0]
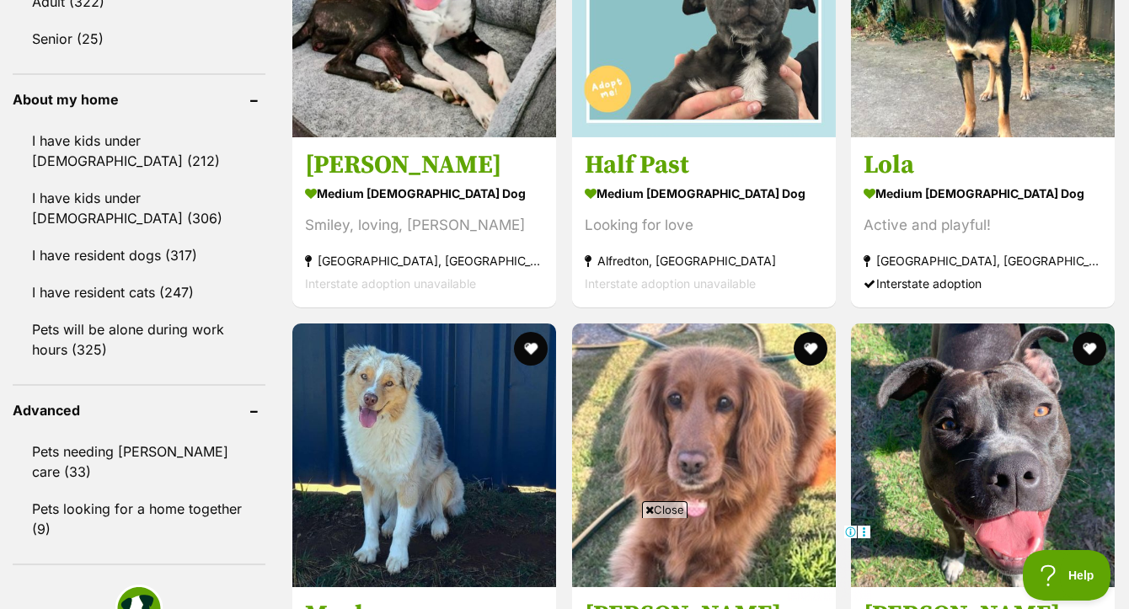
scroll to position [1924, 0]
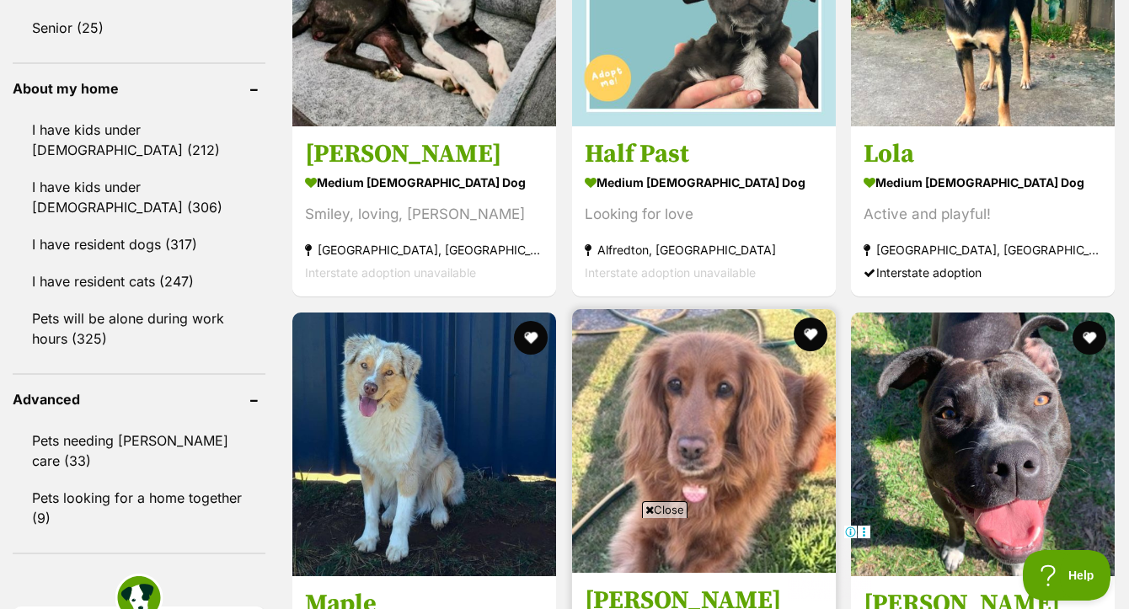
click at [701, 309] on img at bounding box center [704, 441] width 264 height 264
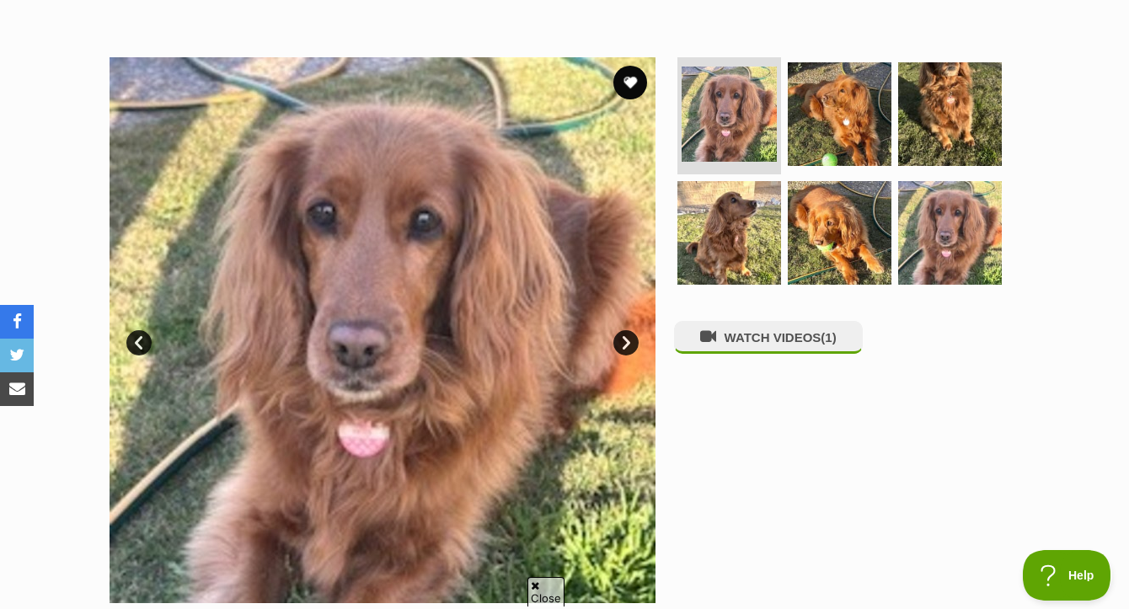
scroll to position [296, 0]
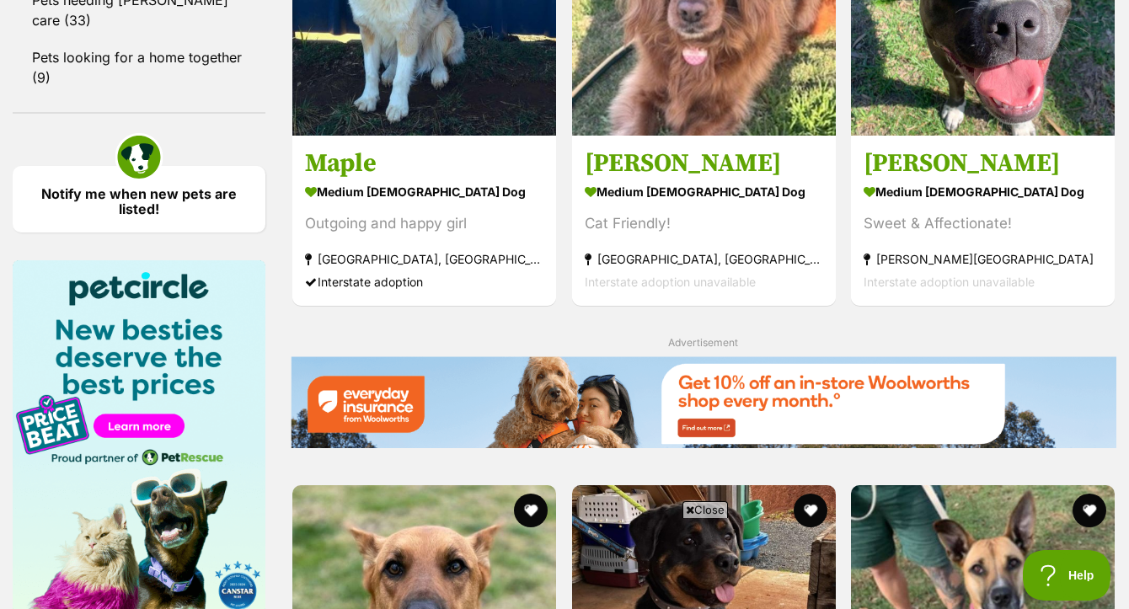
click at [708, 507] on span "Close" at bounding box center [704, 509] width 45 height 17
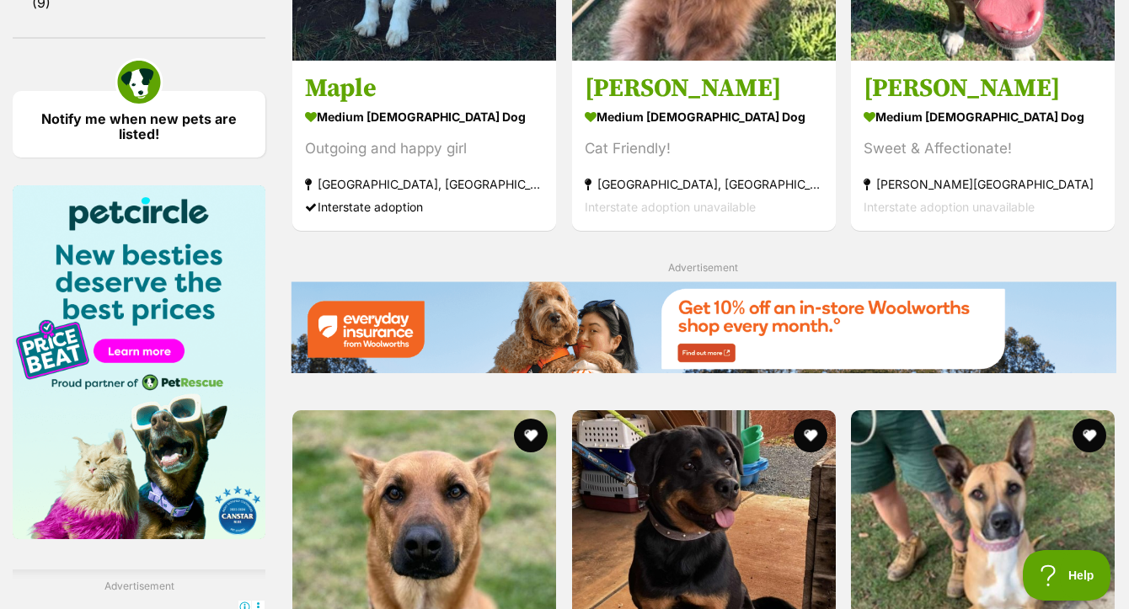
scroll to position [2441, 0]
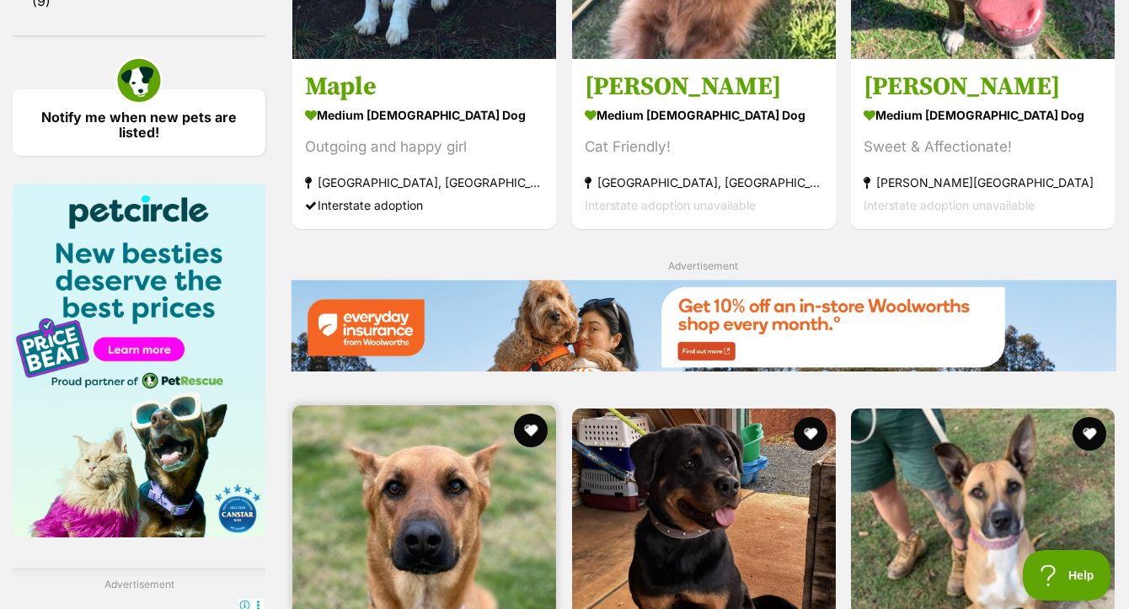
click at [455, 405] on img at bounding box center [424, 537] width 264 height 264
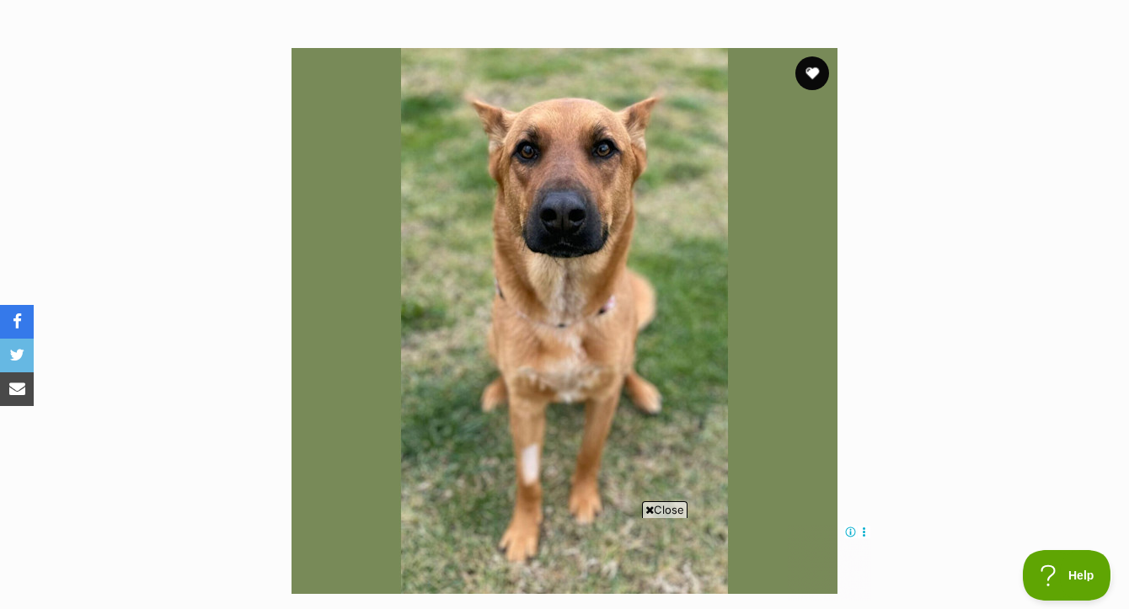
scroll to position [303, 0]
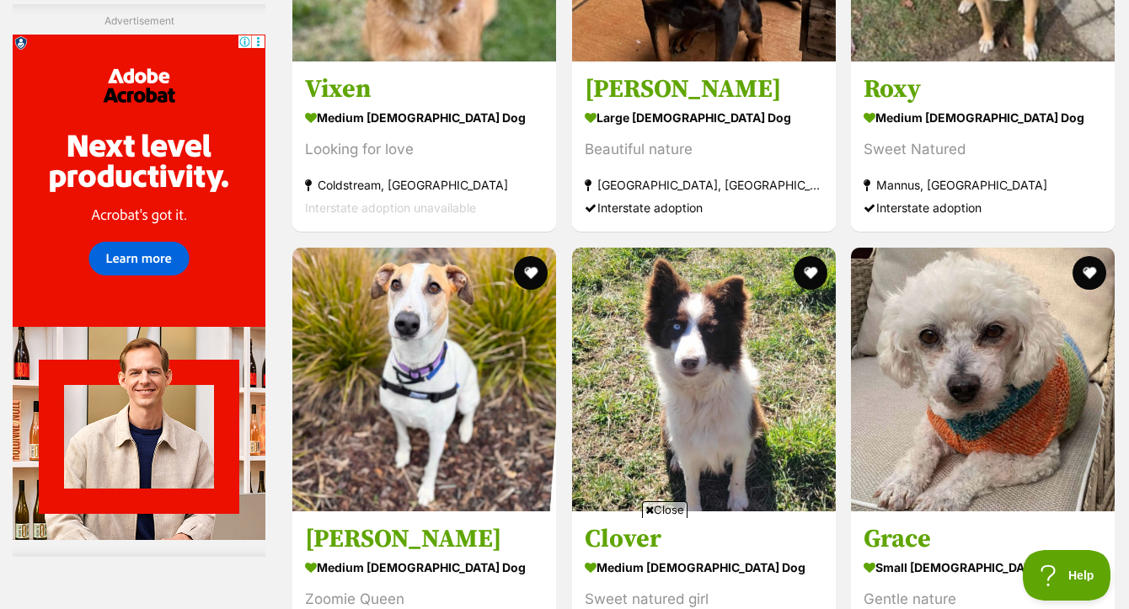
scroll to position [3029, 0]
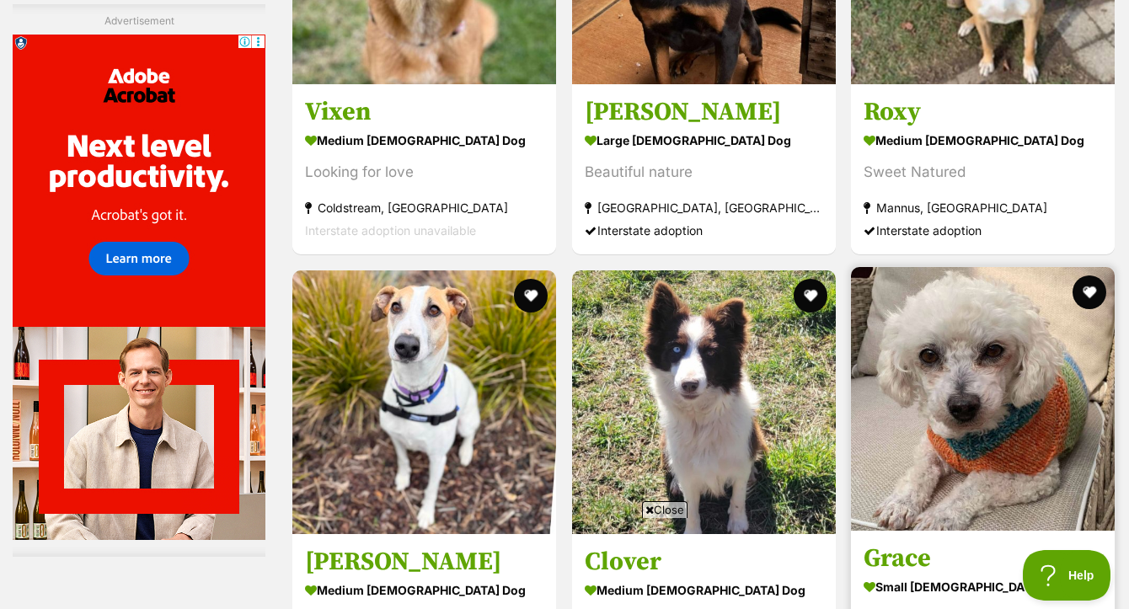
click at [997, 267] on img at bounding box center [983, 399] width 264 height 264
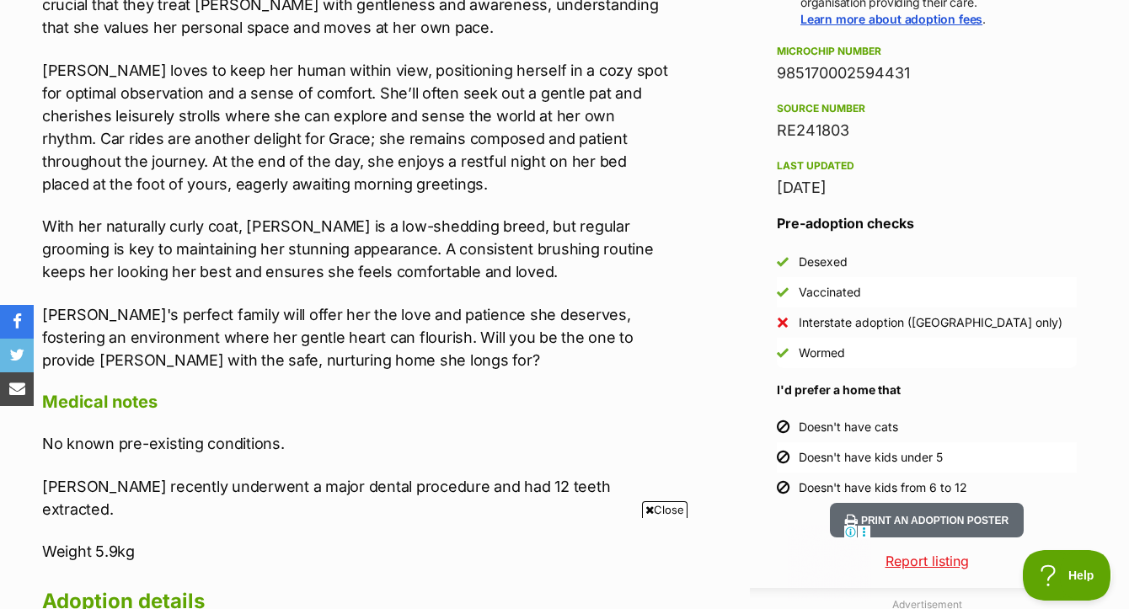
scroll to position [1362, 0]
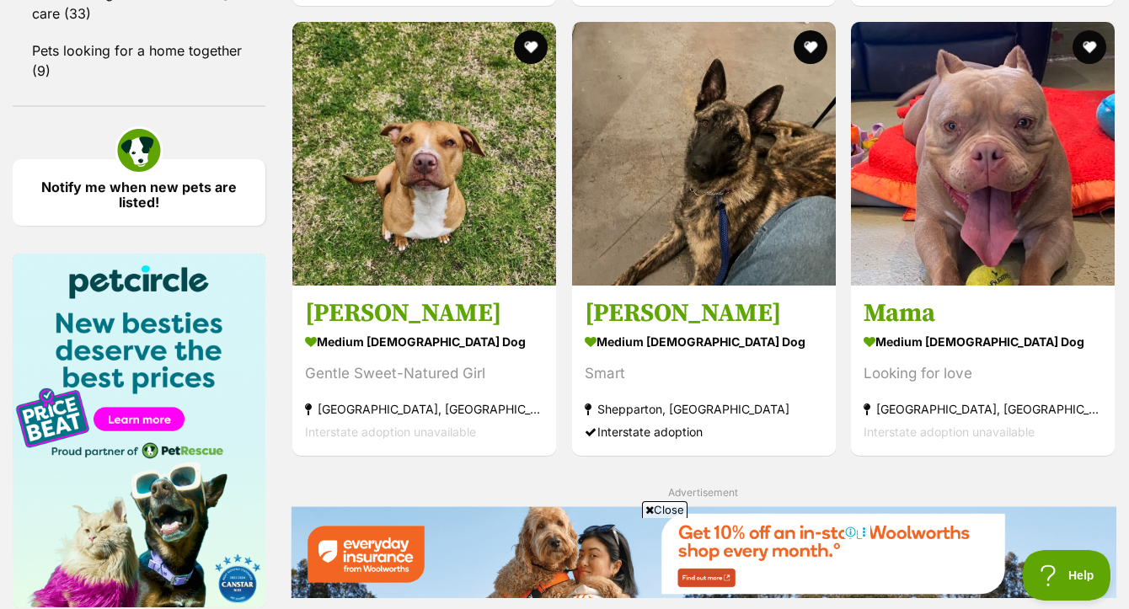
scroll to position [2372, 0]
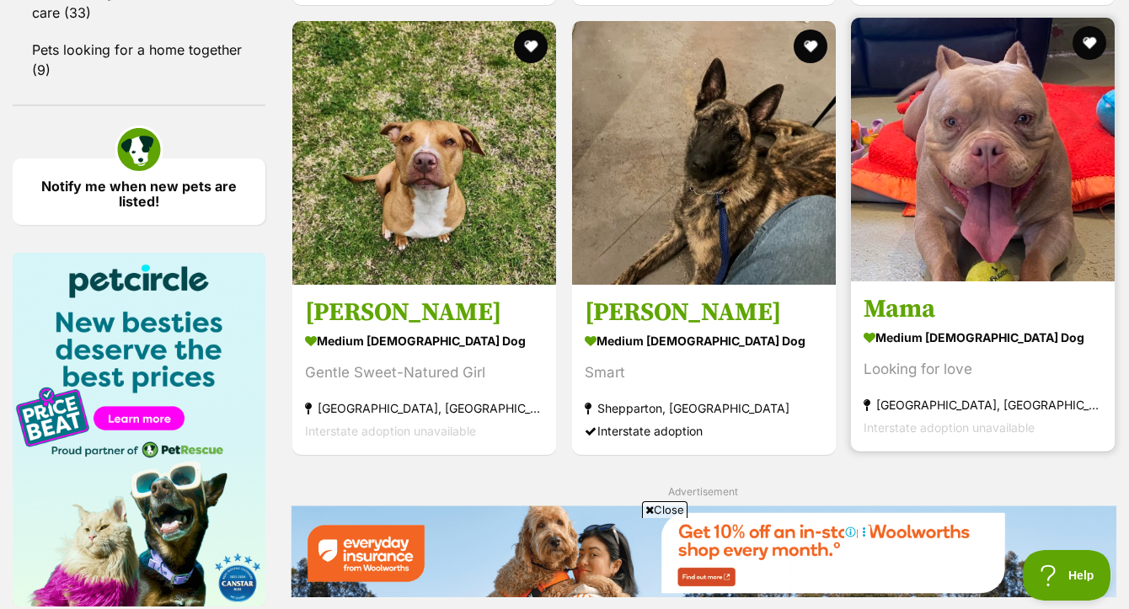
click at [1007, 45] on img at bounding box center [983, 150] width 264 height 264
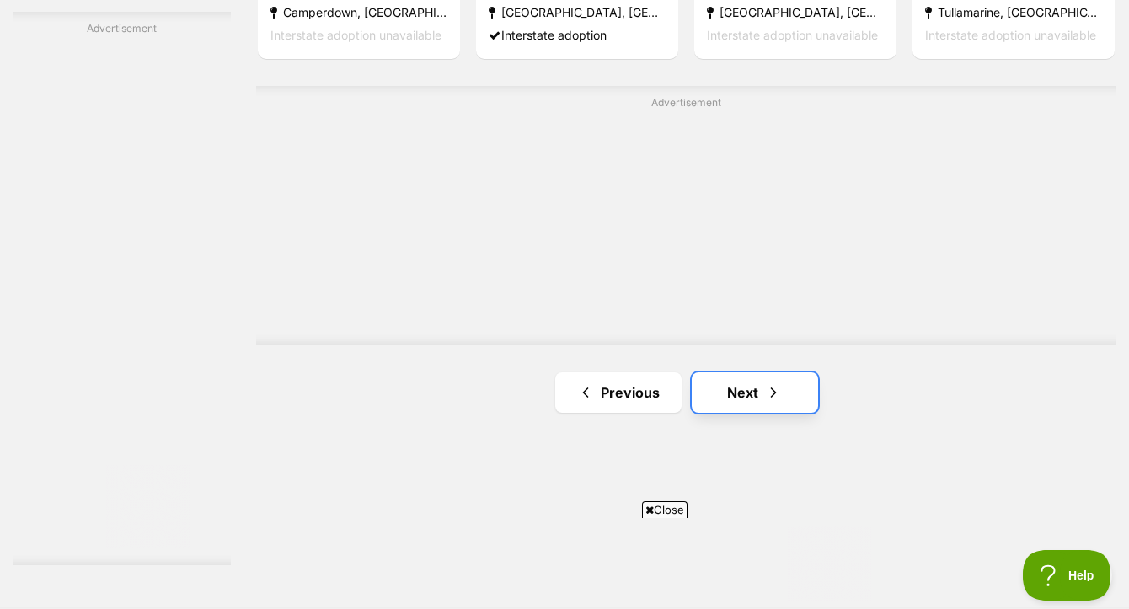
click at [743, 372] on link "Next" at bounding box center [755, 392] width 126 height 40
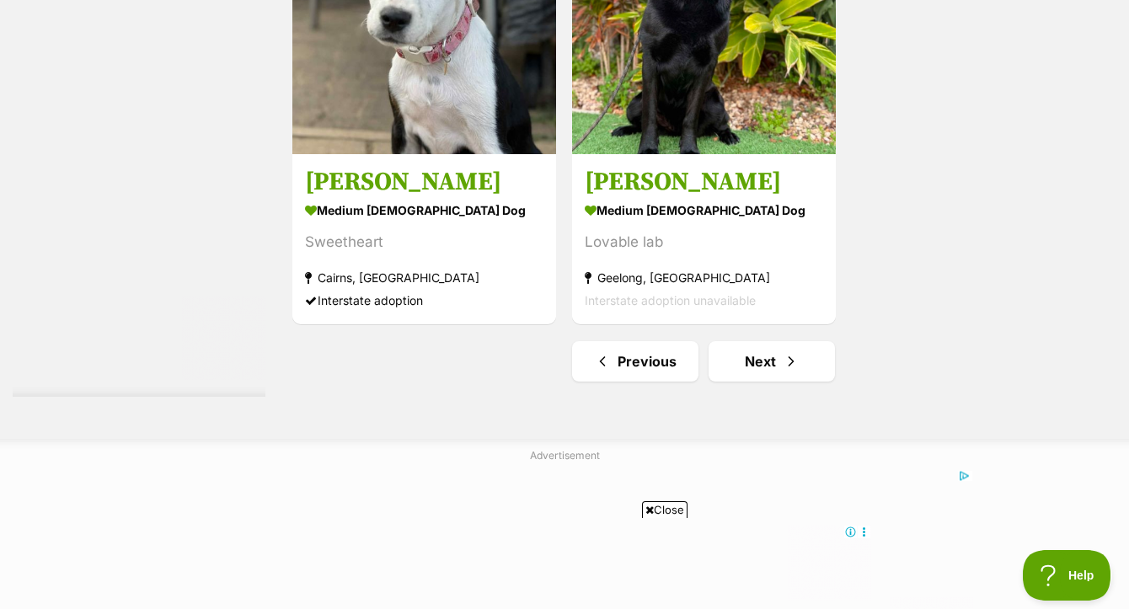
scroll to position [4179, 0]
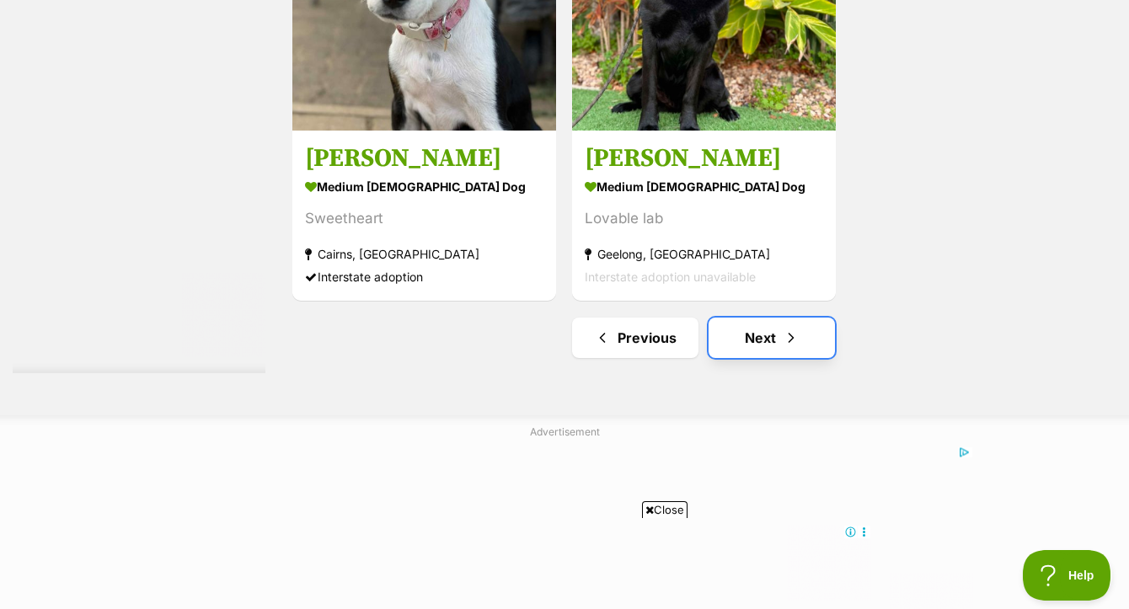
click at [756, 318] on link "Next" at bounding box center [771, 338] width 126 height 40
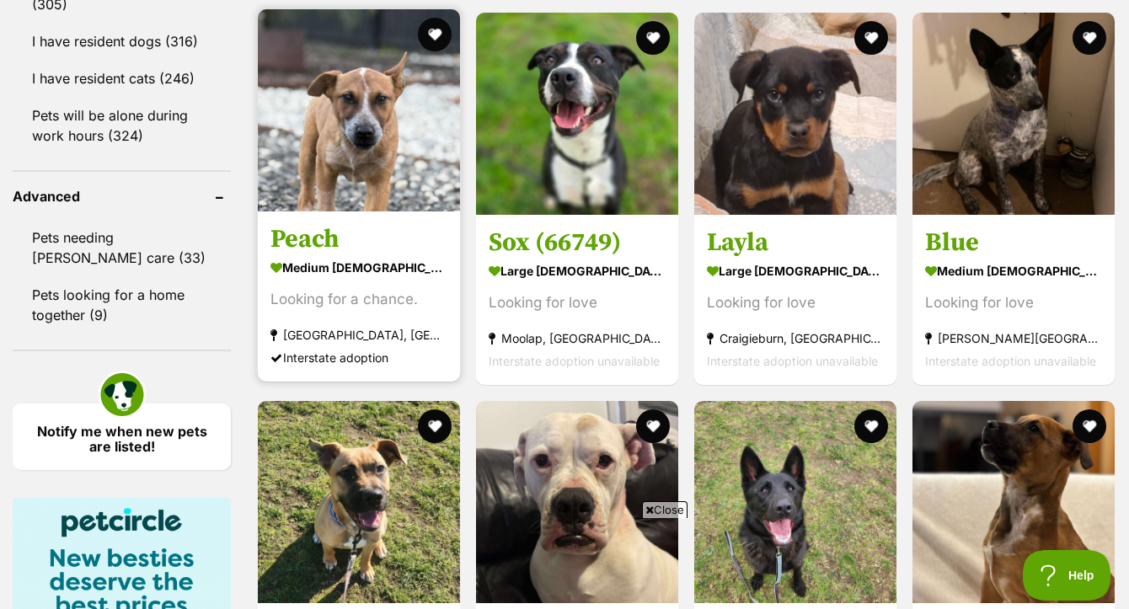
click at [386, 145] on img at bounding box center [359, 110] width 202 height 202
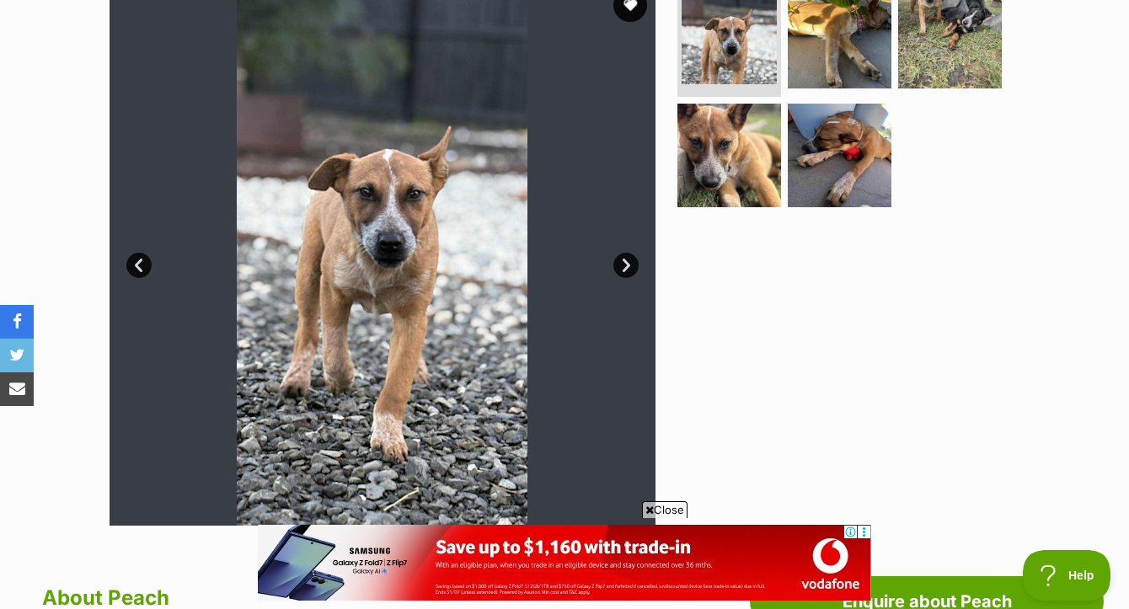
scroll to position [370, 0]
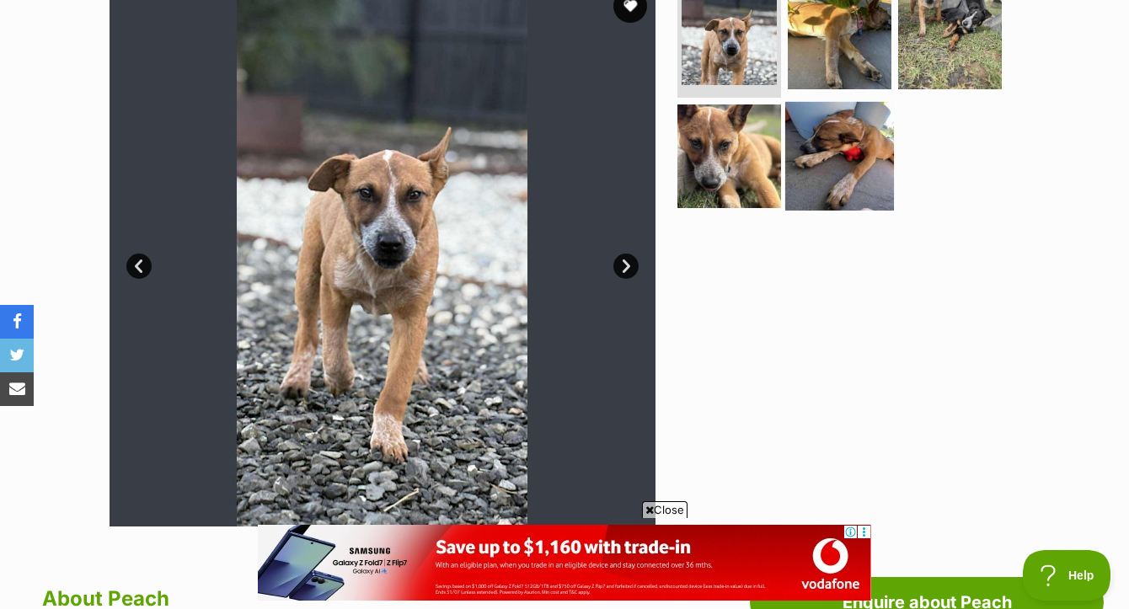
click at [845, 181] on img at bounding box center [839, 156] width 109 height 109
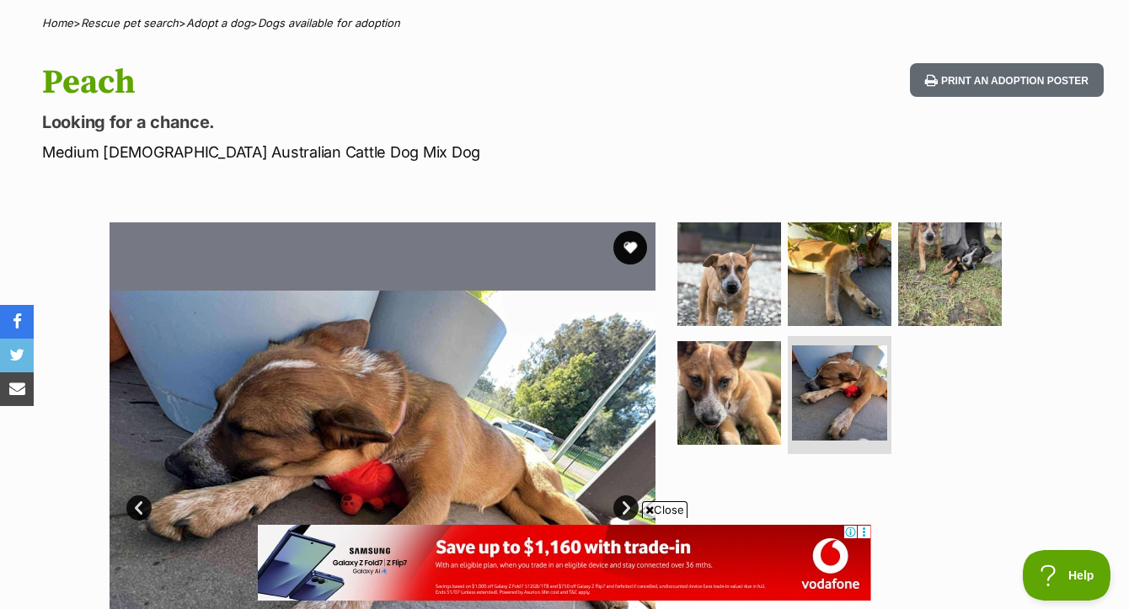
scroll to position [120, 0]
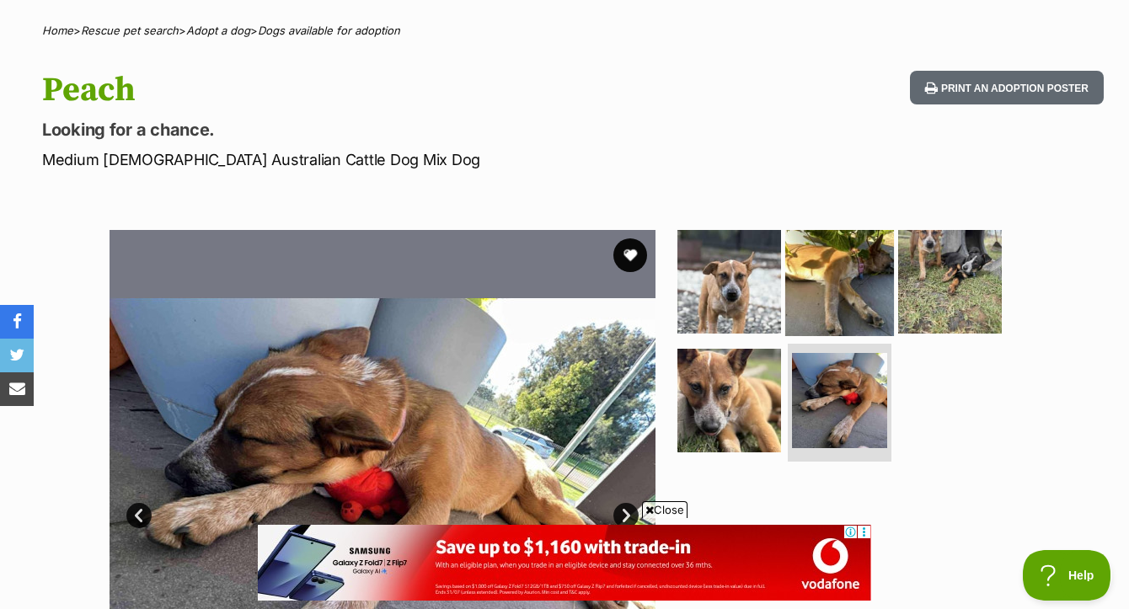
click at [852, 280] on img at bounding box center [839, 281] width 109 height 109
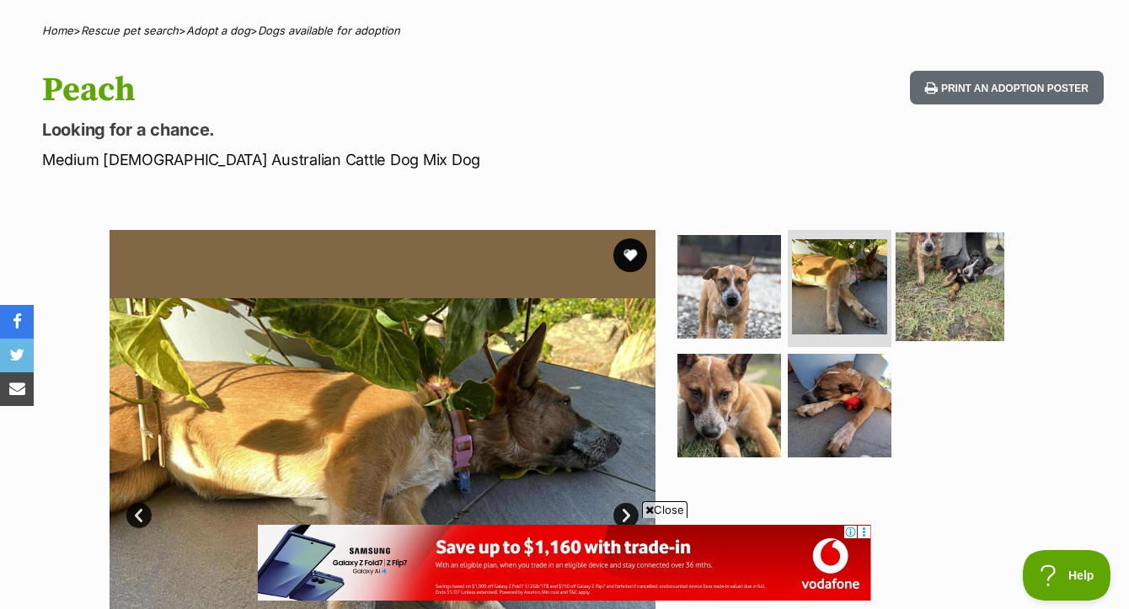
click at [947, 332] on img at bounding box center [949, 286] width 109 height 109
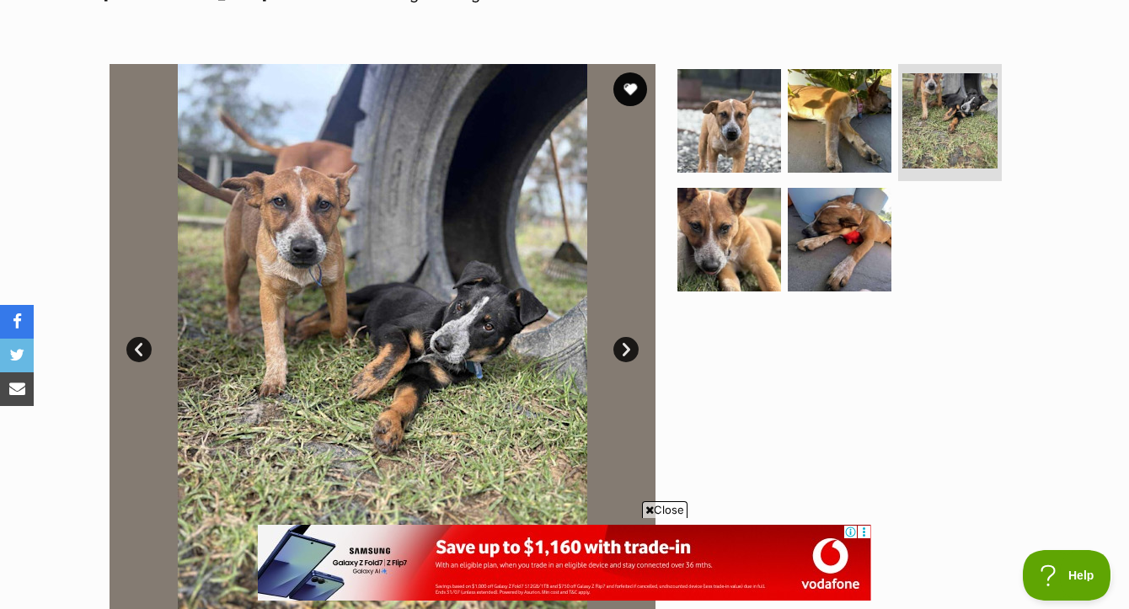
scroll to position [168, 0]
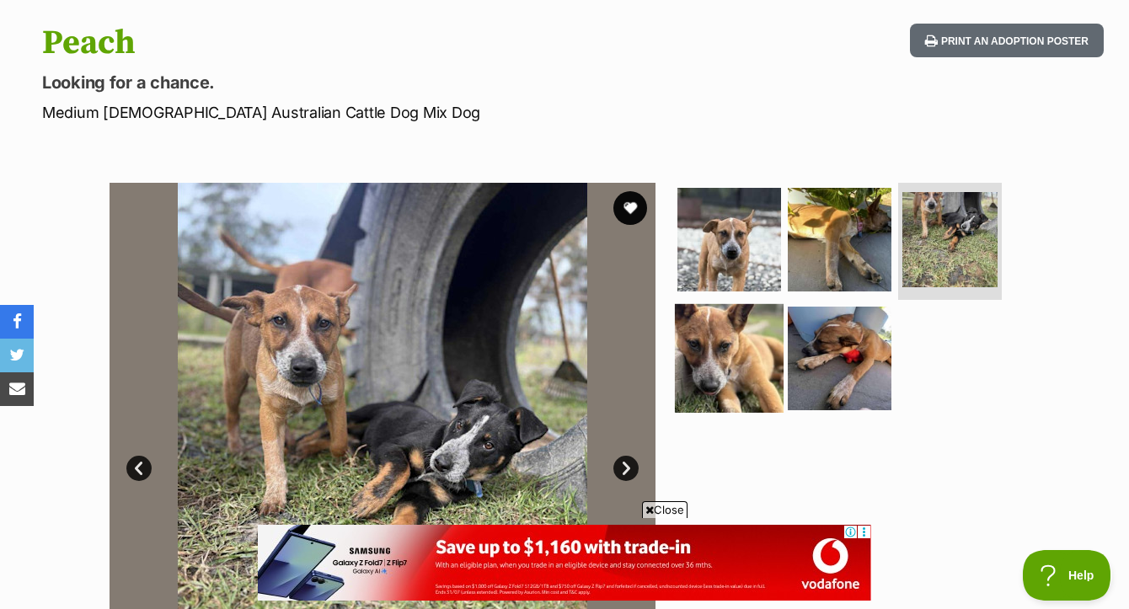
click at [742, 362] on img at bounding box center [729, 358] width 109 height 109
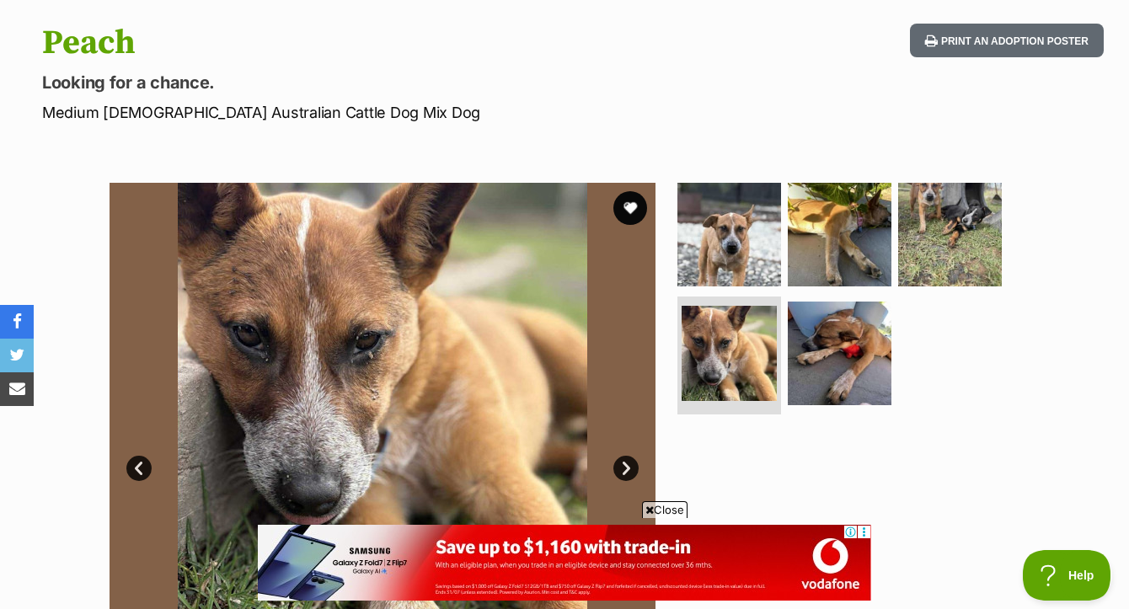
click at [675, 503] on span "Close" at bounding box center [664, 509] width 45 height 17
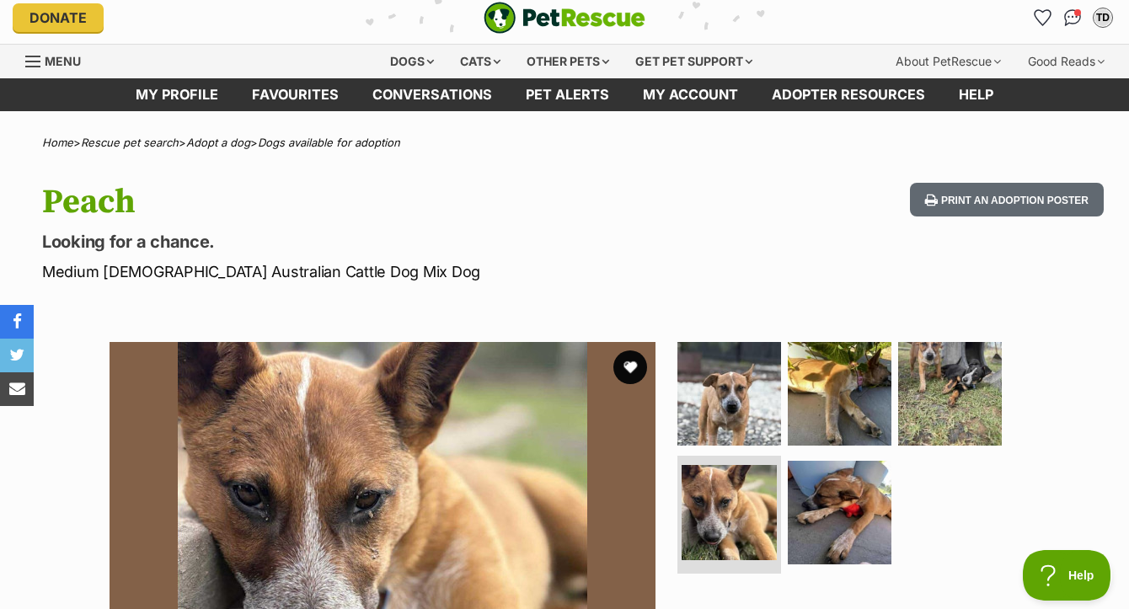
scroll to position [0, 0]
